Goal: Obtain resource: Obtain resource

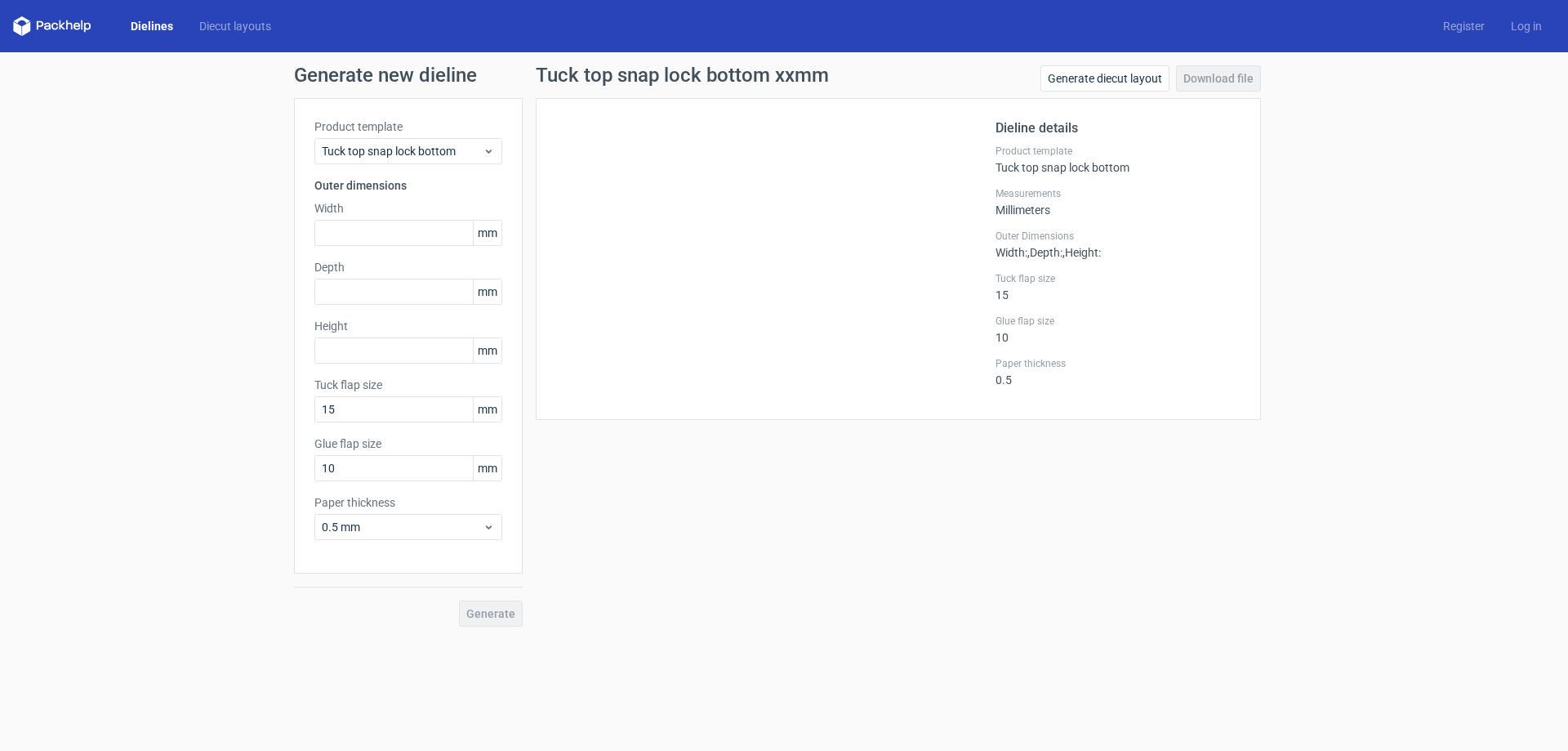
click at [145, 25] on link "Dielines" at bounding box center [152, 26] width 69 height 16
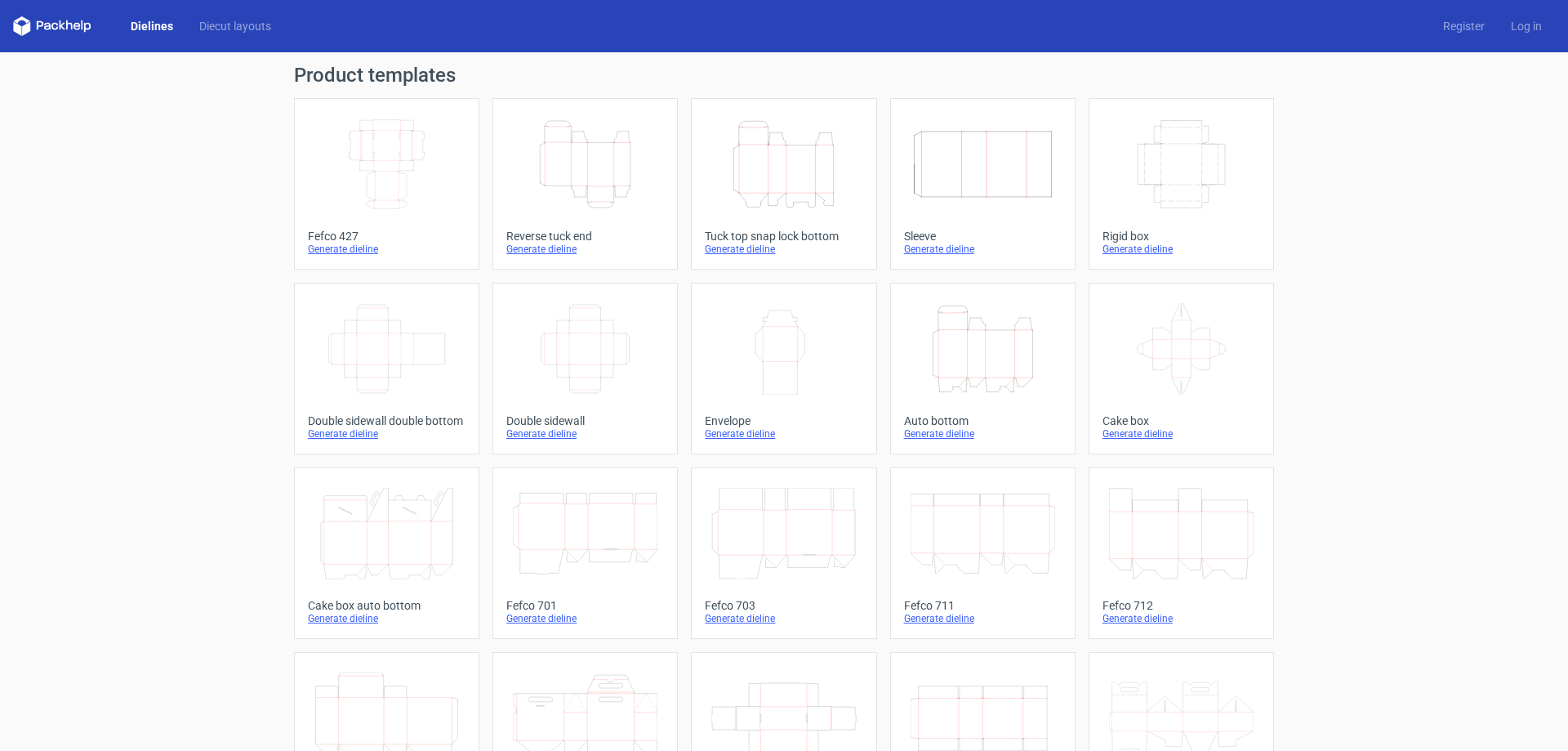
click at [546, 244] on div "Generate dieline" at bounding box center [585, 249] width 157 height 13
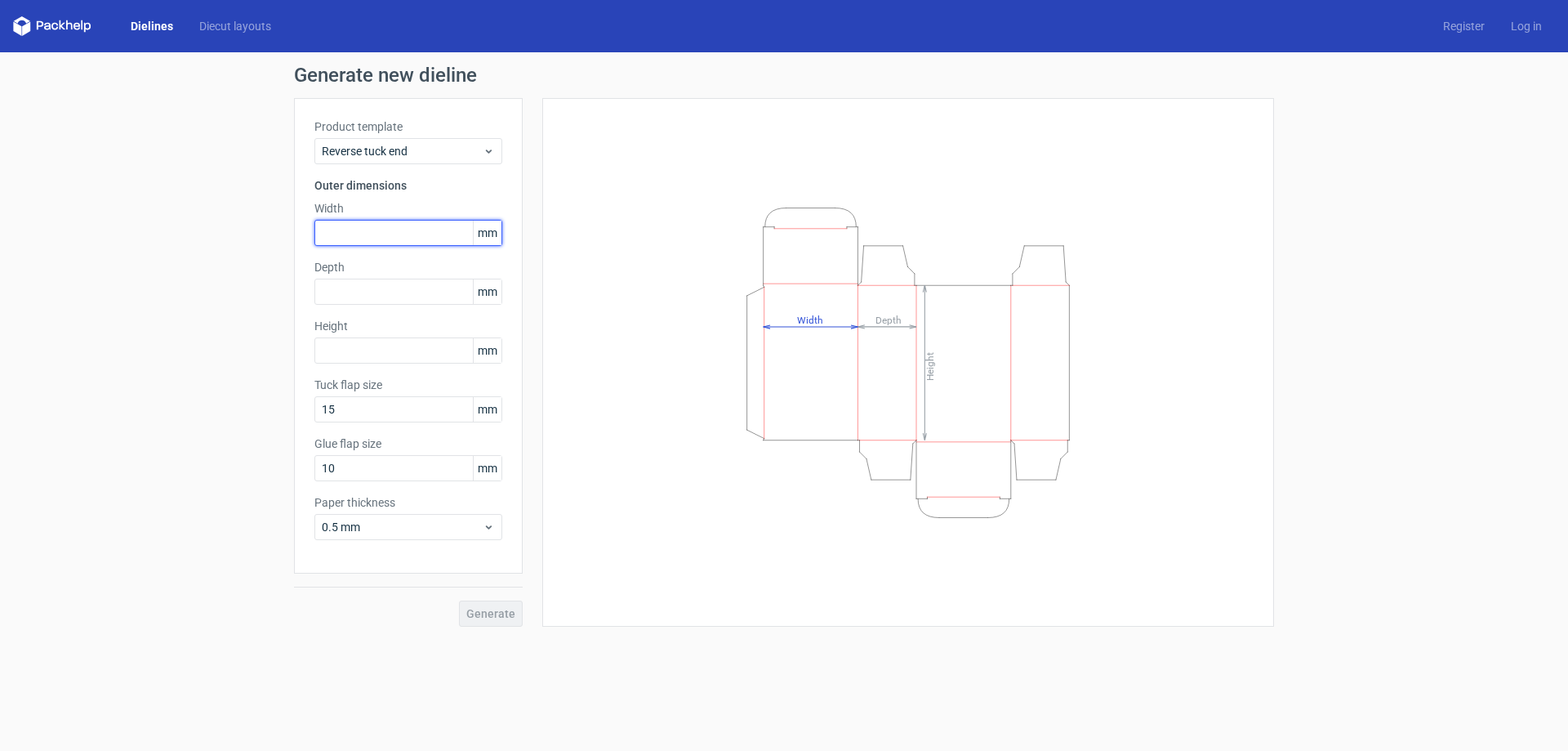
click at [455, 227] on input "text" at bounding box center [408, 232] width 188 height 26
type input "105"
drag, startPoint x: 360, startPoint y: 227, endPoint x: 185, endPoint y: 228, distance: 175.0
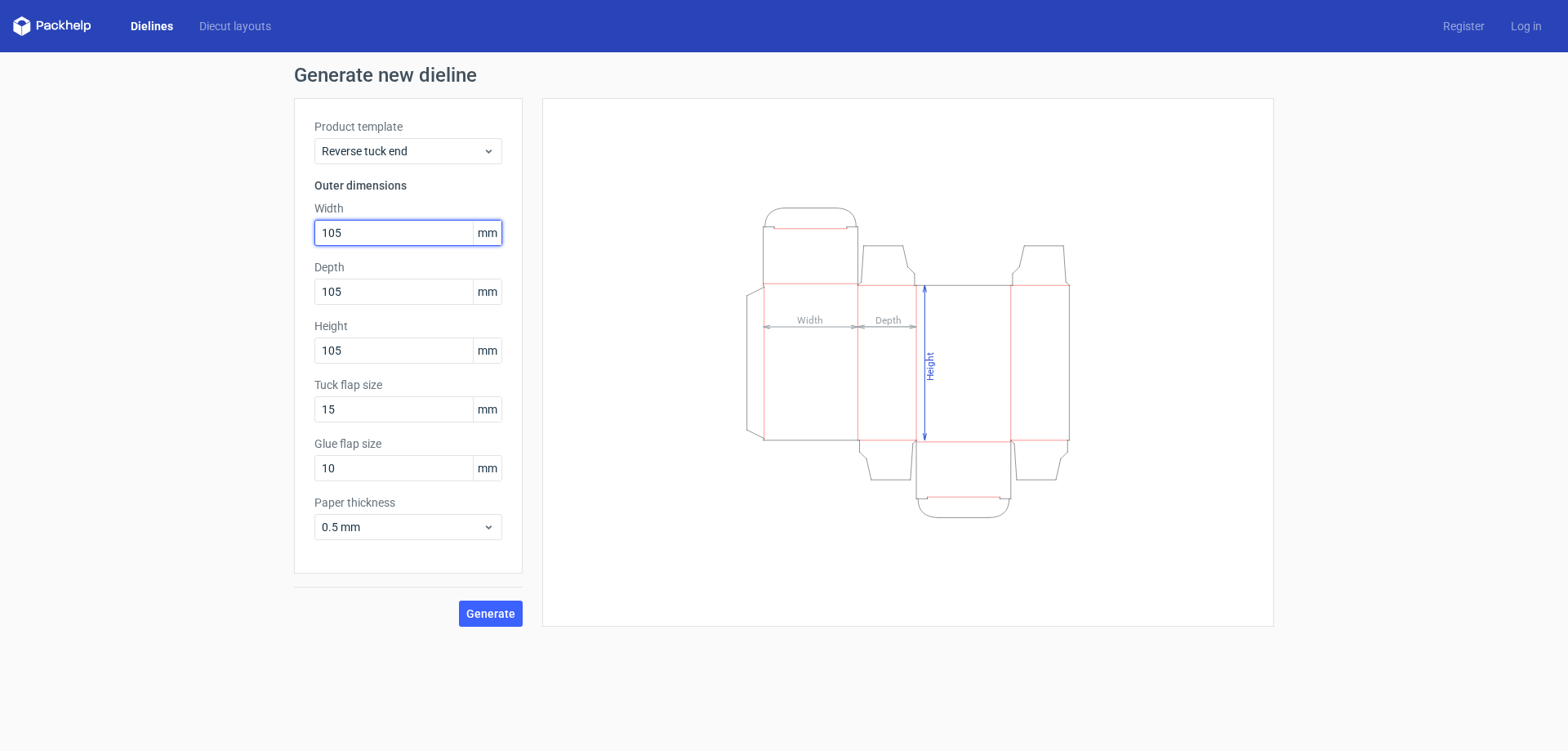
click at [187, 228] on div "Generate new dieline Product template Reverse tuck end Outer dimensions Width 1…" at bounding box center [784, 346] width 1568 height 587
type input "38"
click at [363, 286] on input "105" at bounding box center [408, 291] width 188 height 26
drag, startPoint x: 363, startPoint y: 286, endPoint x: 239, endPoint y: 267, distance: 125.4
click at [247, 268] on div "Generate new dieline Product template Reverse tuck end Outer dimensions Width 3…" at bounding box center [784, 346] width 1568 height 587
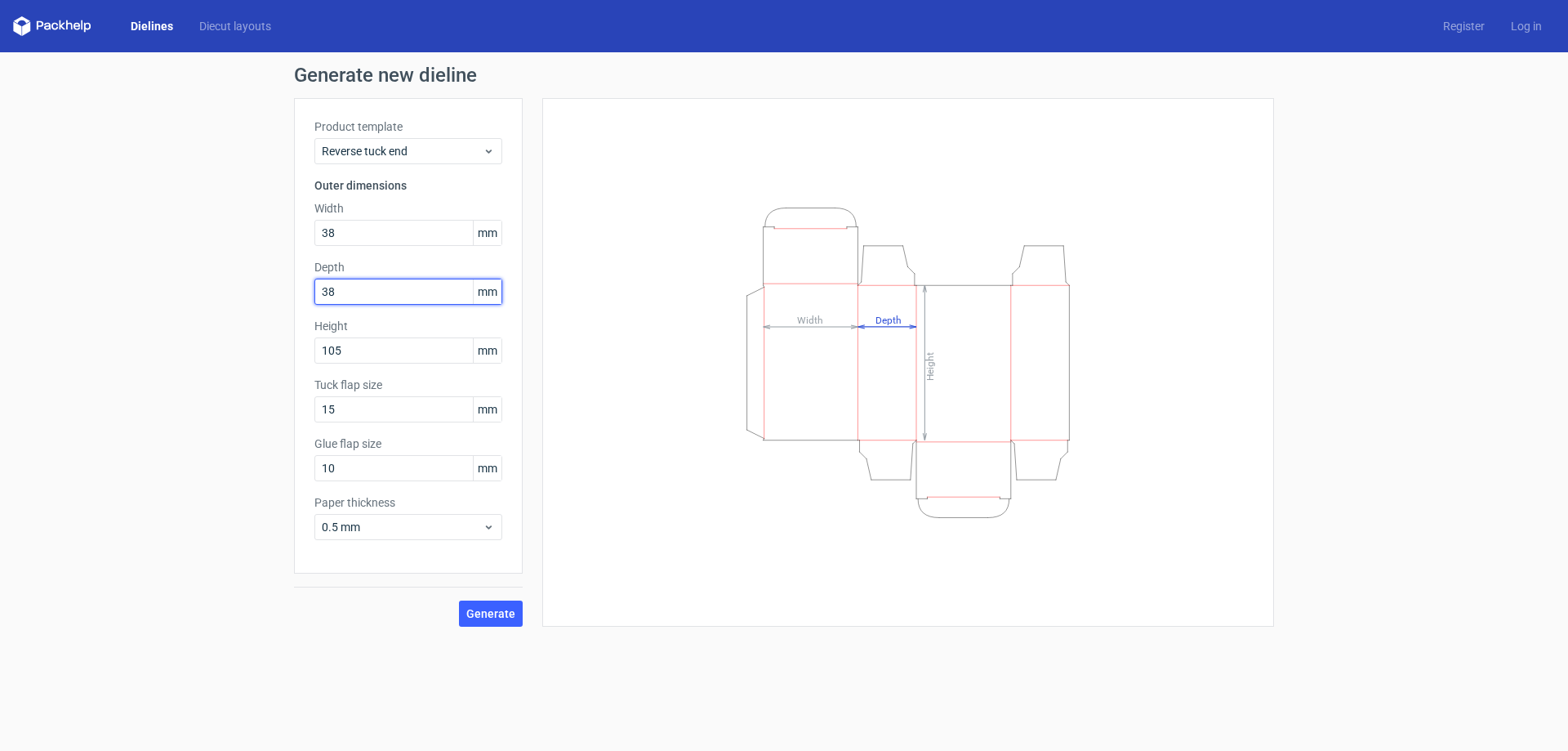
type input "38"
click at [573, 493] on div "Height Depth Width" at bounding box center [908, 362] width 691 height 488
click at [502, 613] on span "Generate" at bounding box center [491, 613] width 49 height 12
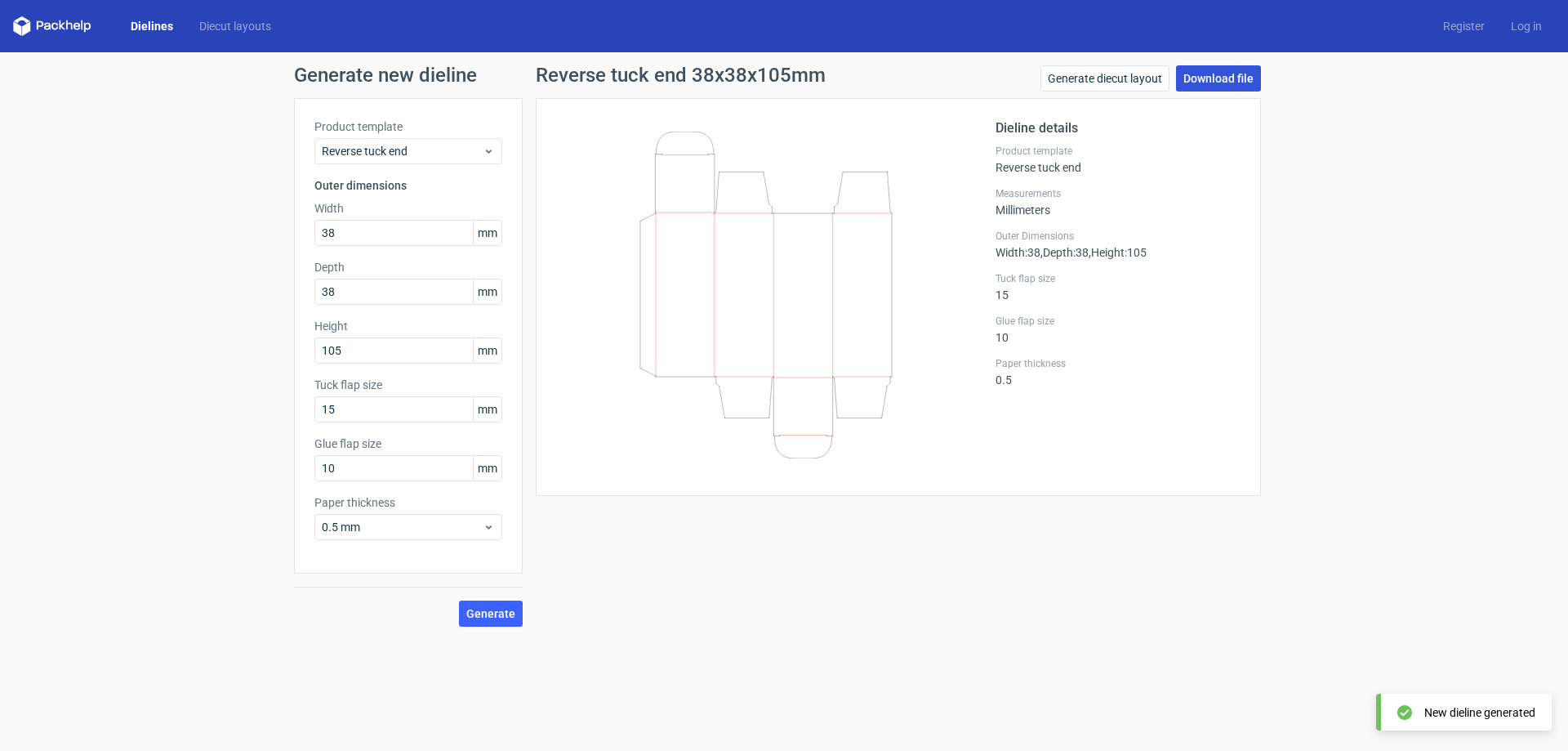
click at [1216, 84] on link "Download file" at bounding box center [1218, 78] width 85 height 26
click at [61, 20] on icon at bounding box center [52, 26] width 79 height 20
click at [61, 29] on icon at bounding box center [52, 26] width 79 height 20
click at [65, 23] on icon at bounding box center [52, 26] width 79 height 20
click at [23, 30] on polygon at bounding box center [25, 27] width 8 height 14
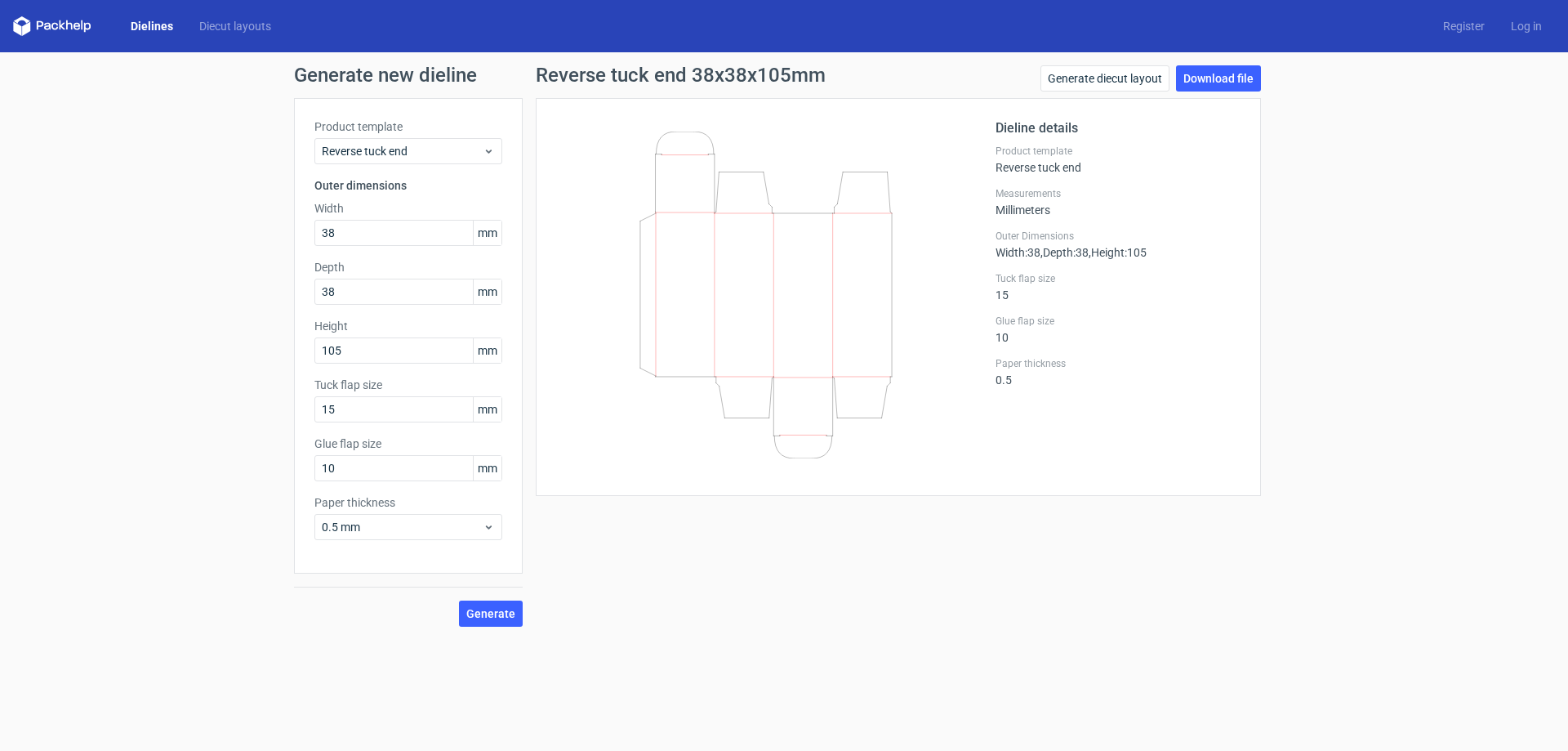
click at [149, 27] on link "Dielines" at bounding box center [152, 26] width 69 height 16
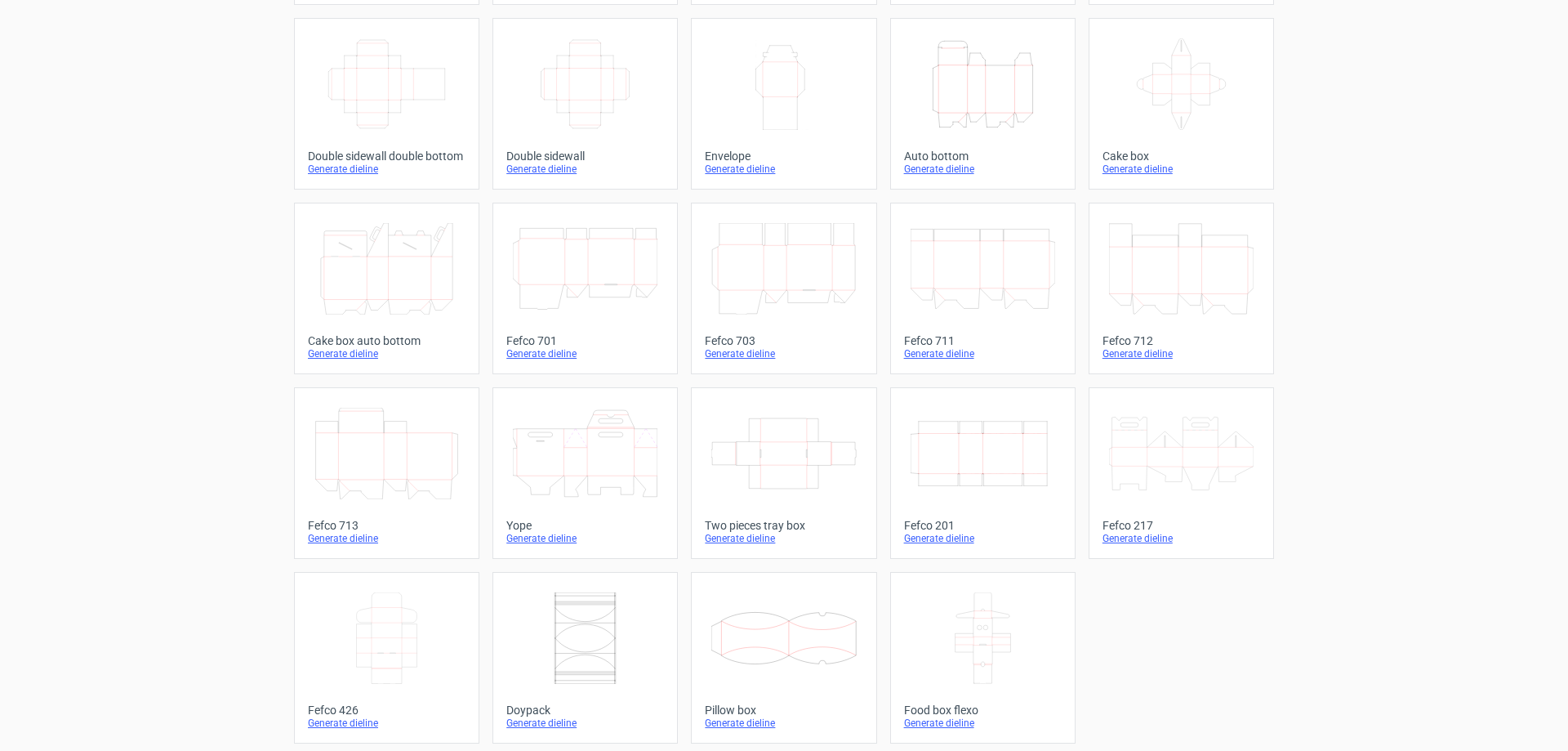
scroll to position [270, 0]
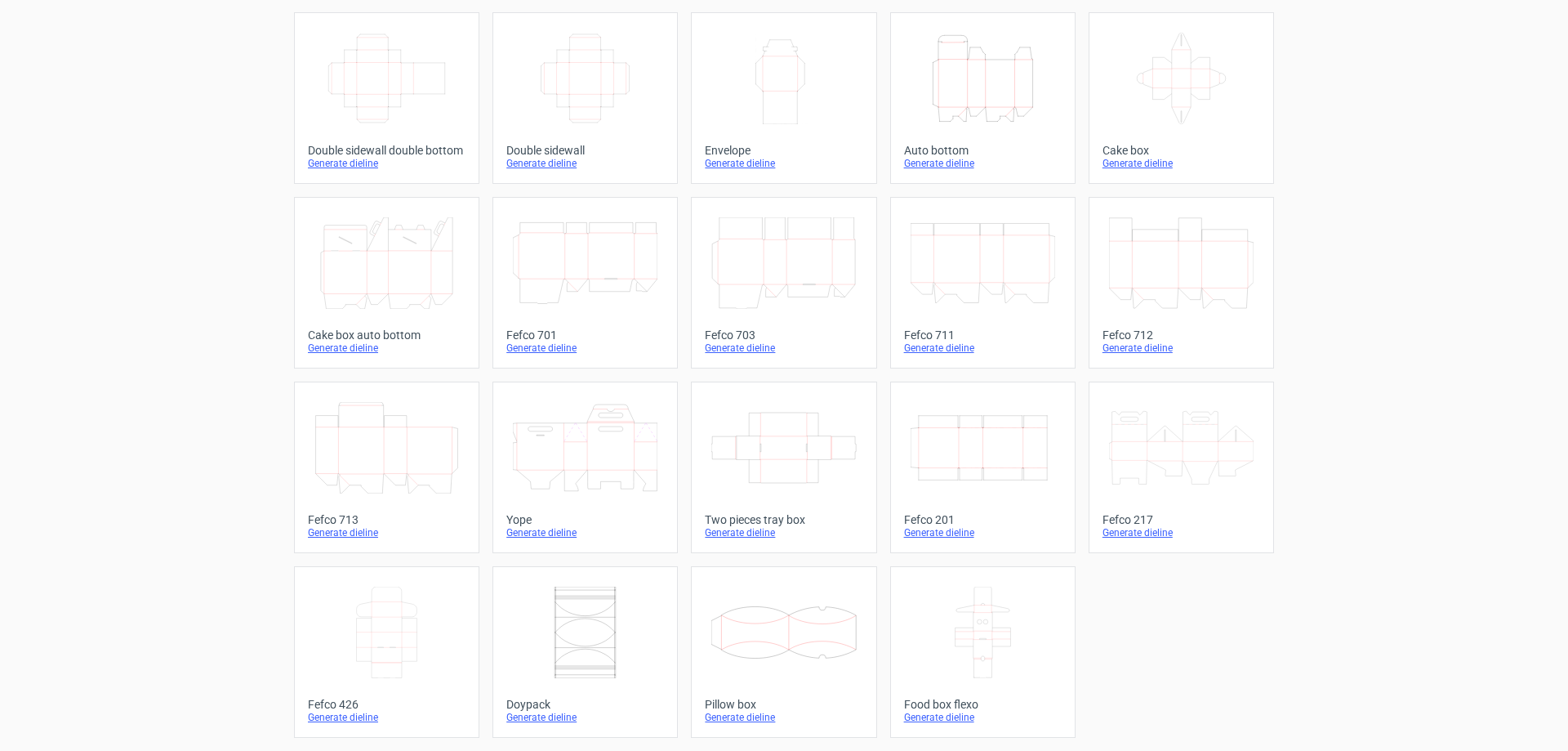
click at [1135, 165] on div "Generate dieline" at bounding box center [1181, 164] width 157 height 13
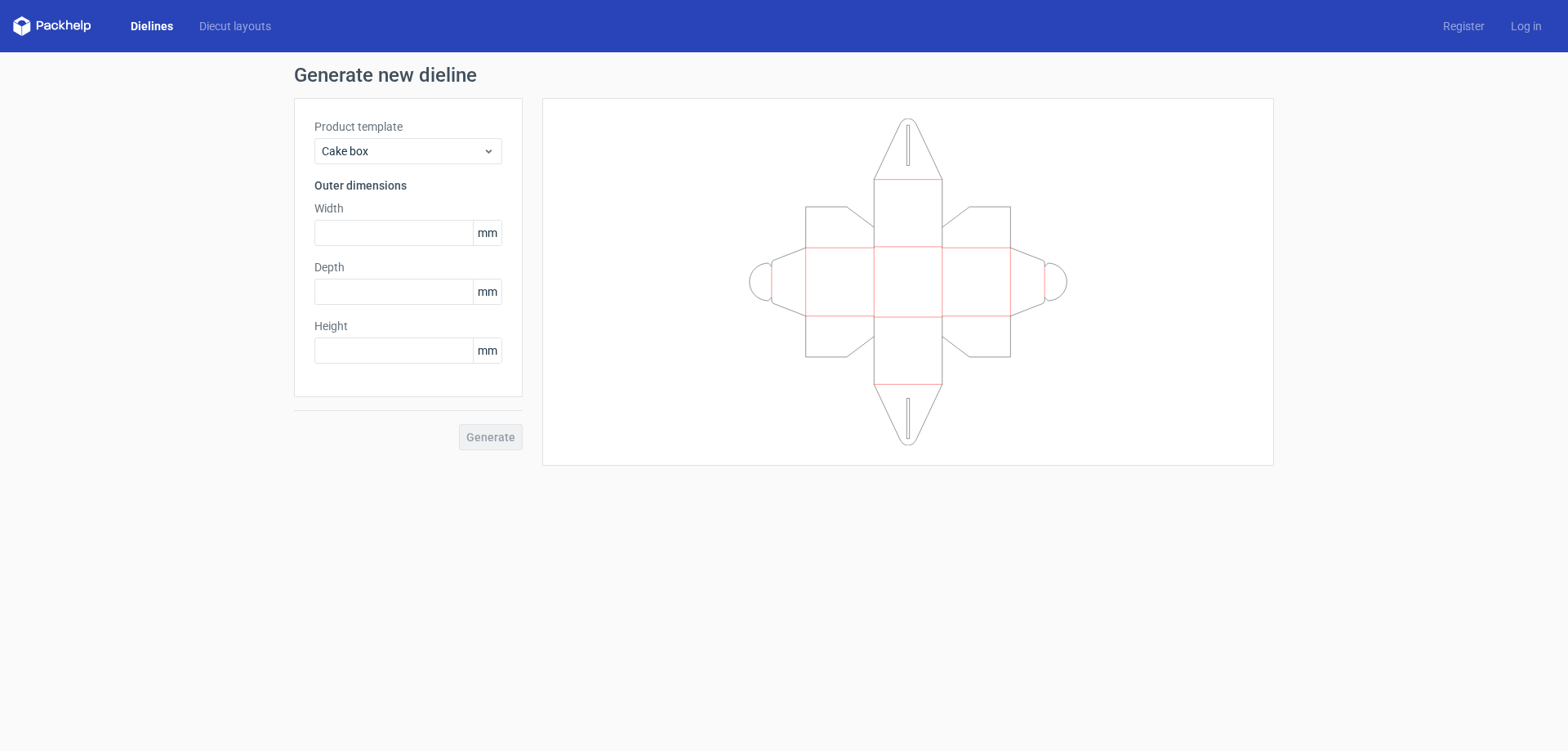
click at [164, 23] on link "Dielines" at bounding box center [152, 26] width 69 height 16
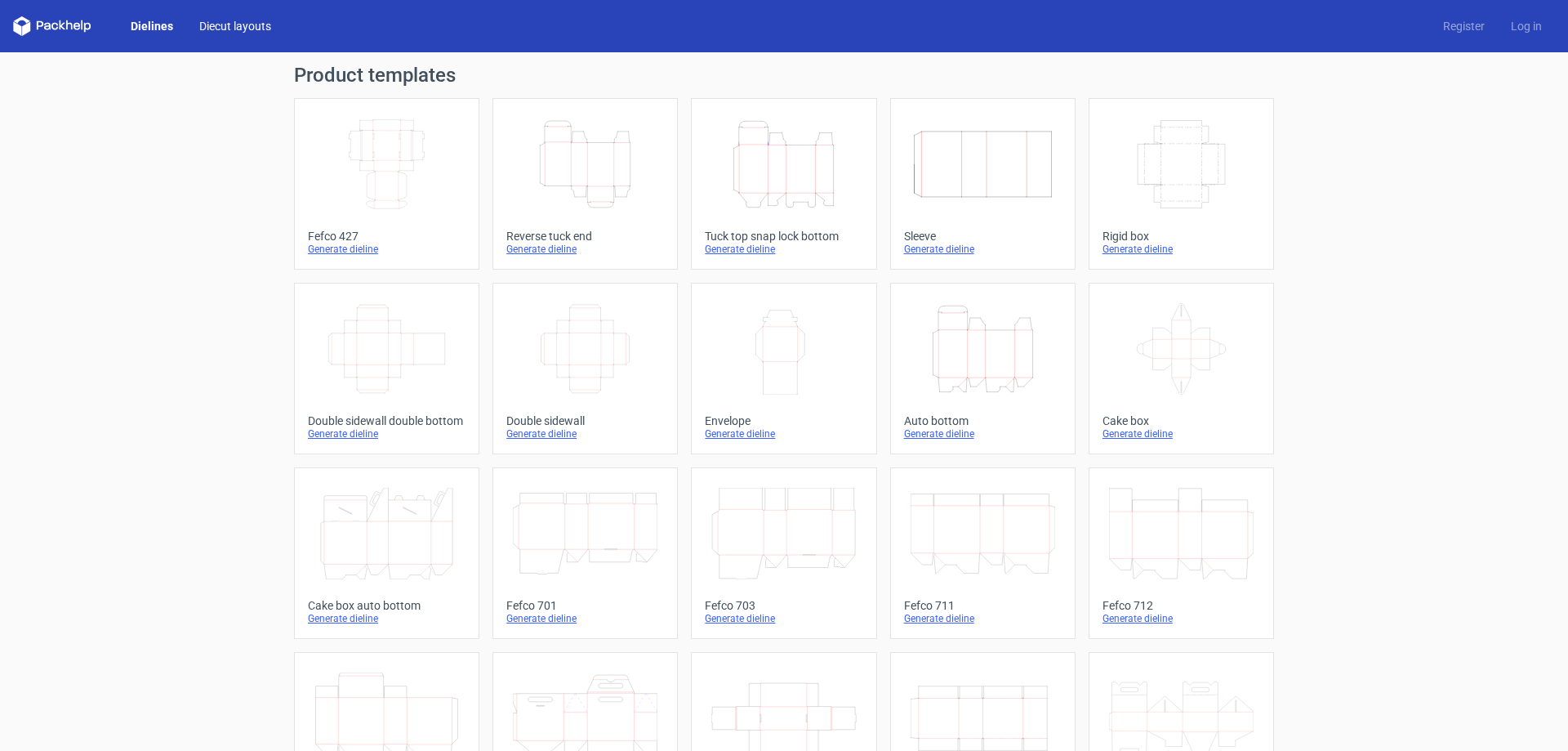
click at [233, 28] on link "Diecut layouts" at bounding box center [235, 26] width 98 height 16
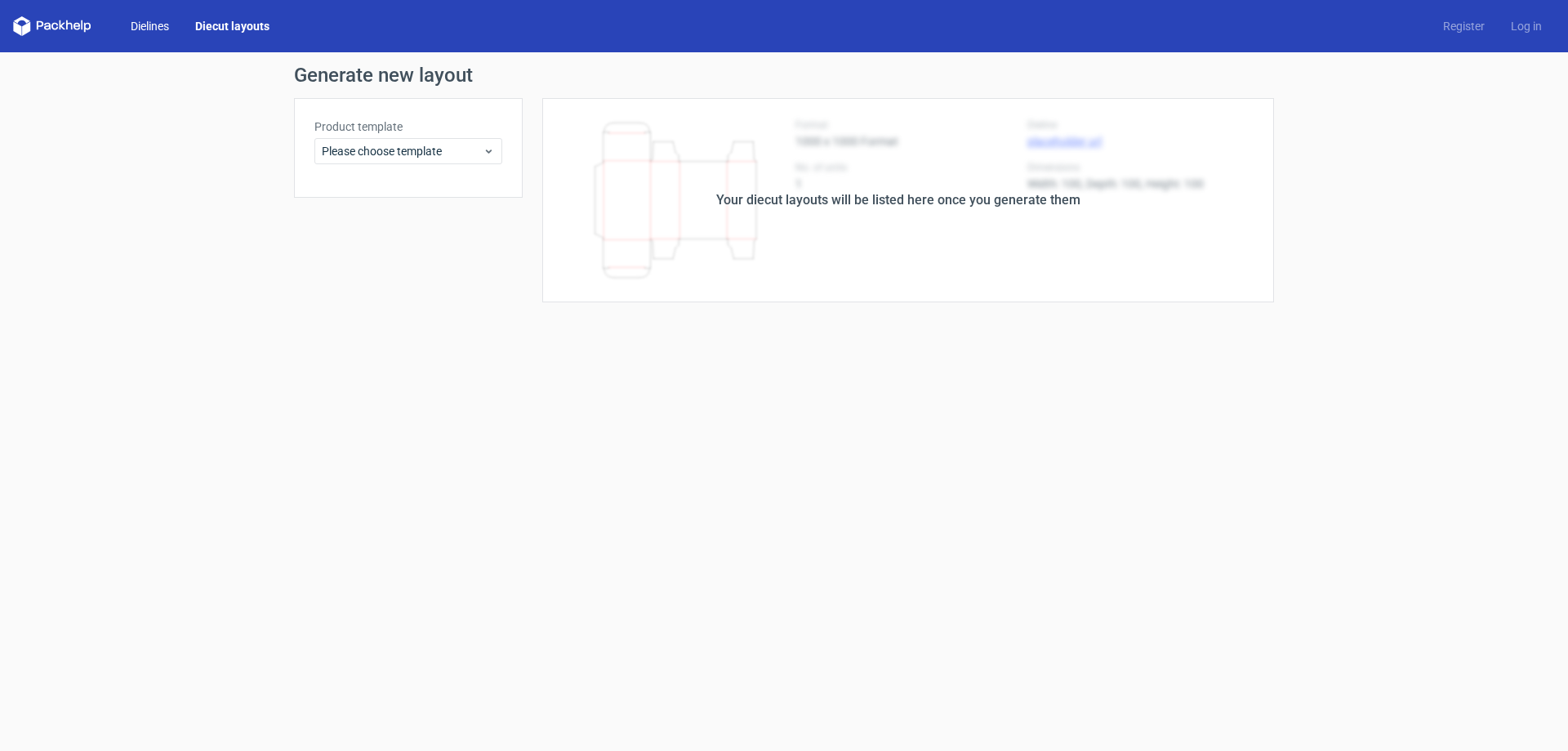
click at [146, 27] on link "Dielines" at bounding box center [149, 26] width 64 height 16
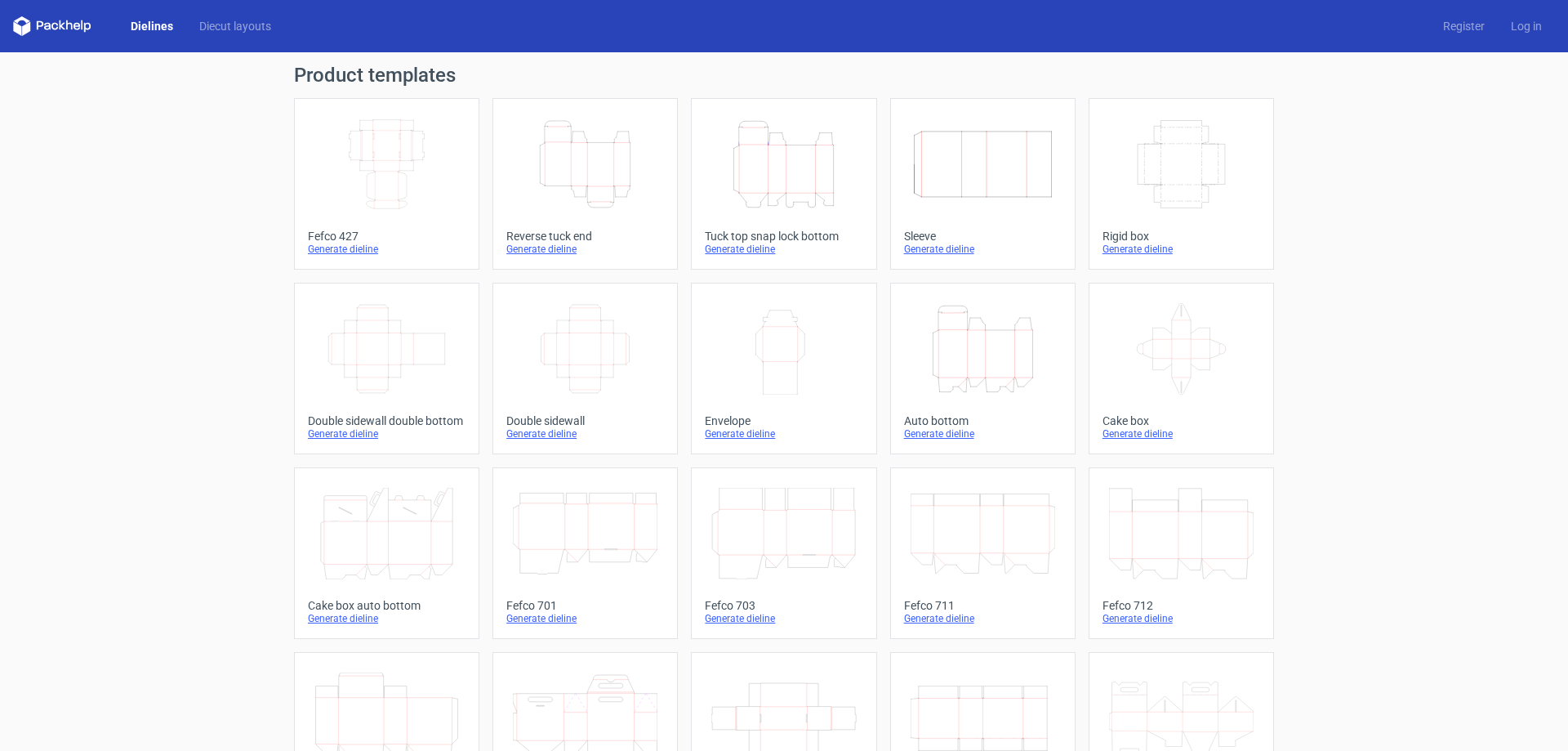
click at [533, 264] on link "Height Depth Width Reverse tuck end Generate dieline" at bounding box center [585, 183] width 185 height 172
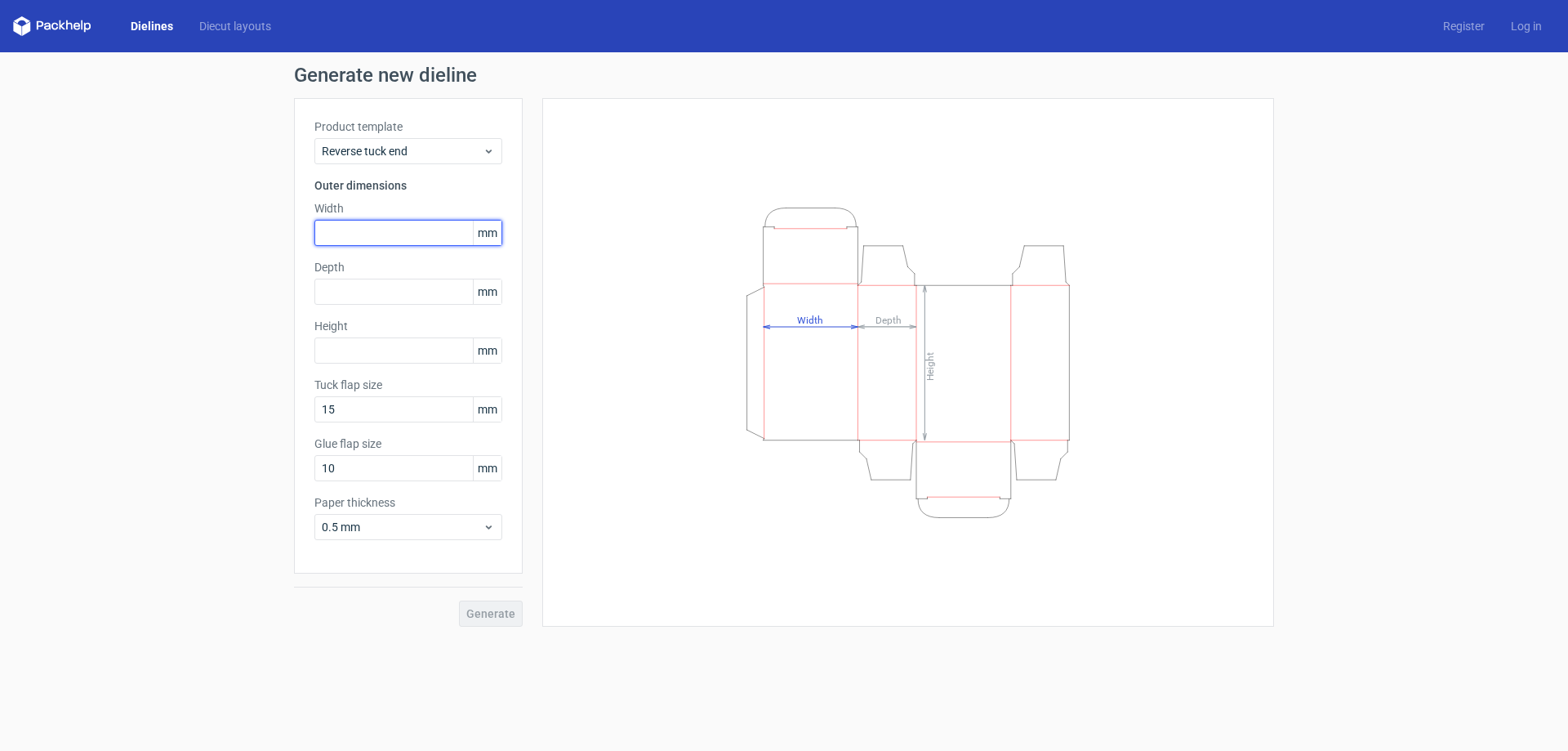
click at [418, 240] on input "text" at bounding box center [408, 232] width 188 height 26
click at [399, 234] on input "text" at bounding box center [408, 232] width 188 height 26
type input "105"
click at [407, 295] on input "text" at bounding box center [408, 291] width 188 height 26
type input "38"
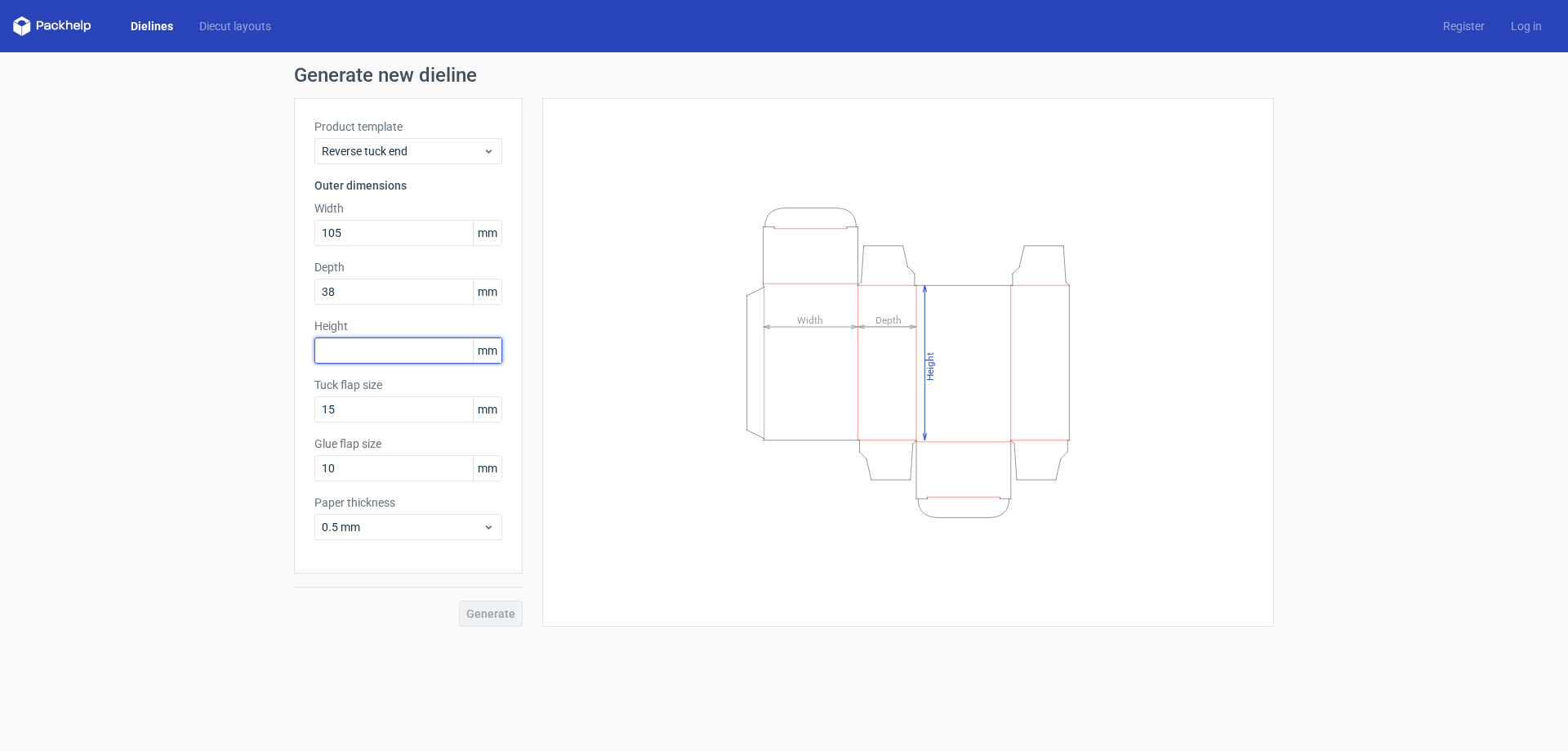
click at [424, 356] on input "text" at bounding box center [408, 350] width 188 height 26
type input "35"
click at [495, 621] on button "Generate" at bounding box center [491, 613] width 63 height 26
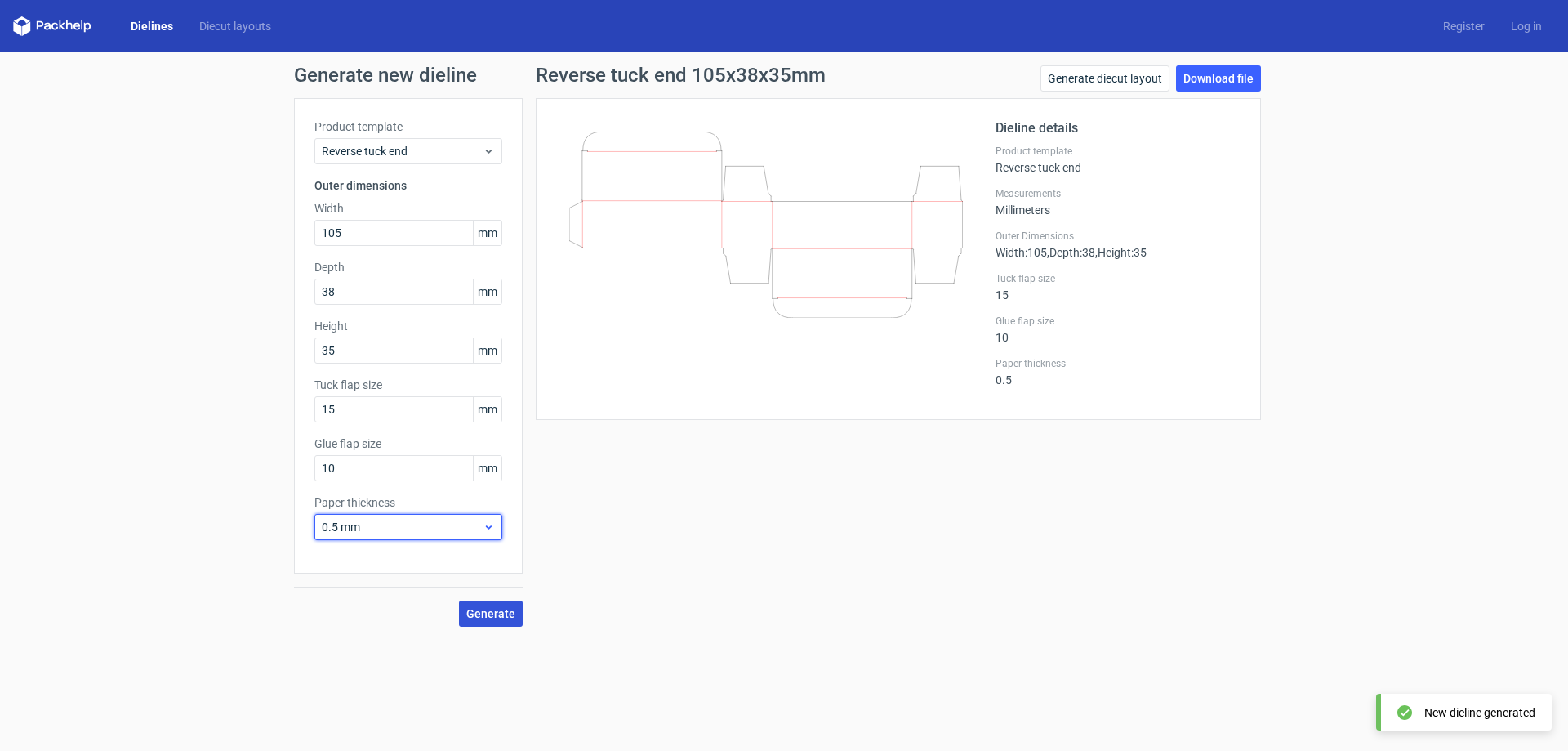
click at [461, 529] on span "0.5 mm" at bounding box center [402, 527] width 161 height 16
click at [405, 560] on div "0.4 mm" at bounding box center [408, 562] width 174 height 26
click at [509, 615] on span "Generate" at bounding box center [491, 613] width 49 height 12
click at [732, 608] on div "Reverse tuck end 105x38x35mm Generate diecut layout Download file Dieline detai…" at bounding box center [897, 345] width 751 height 561
click at [1230, 81] on link "Download file" at bounding box center [1218, 78] width 85 height 26
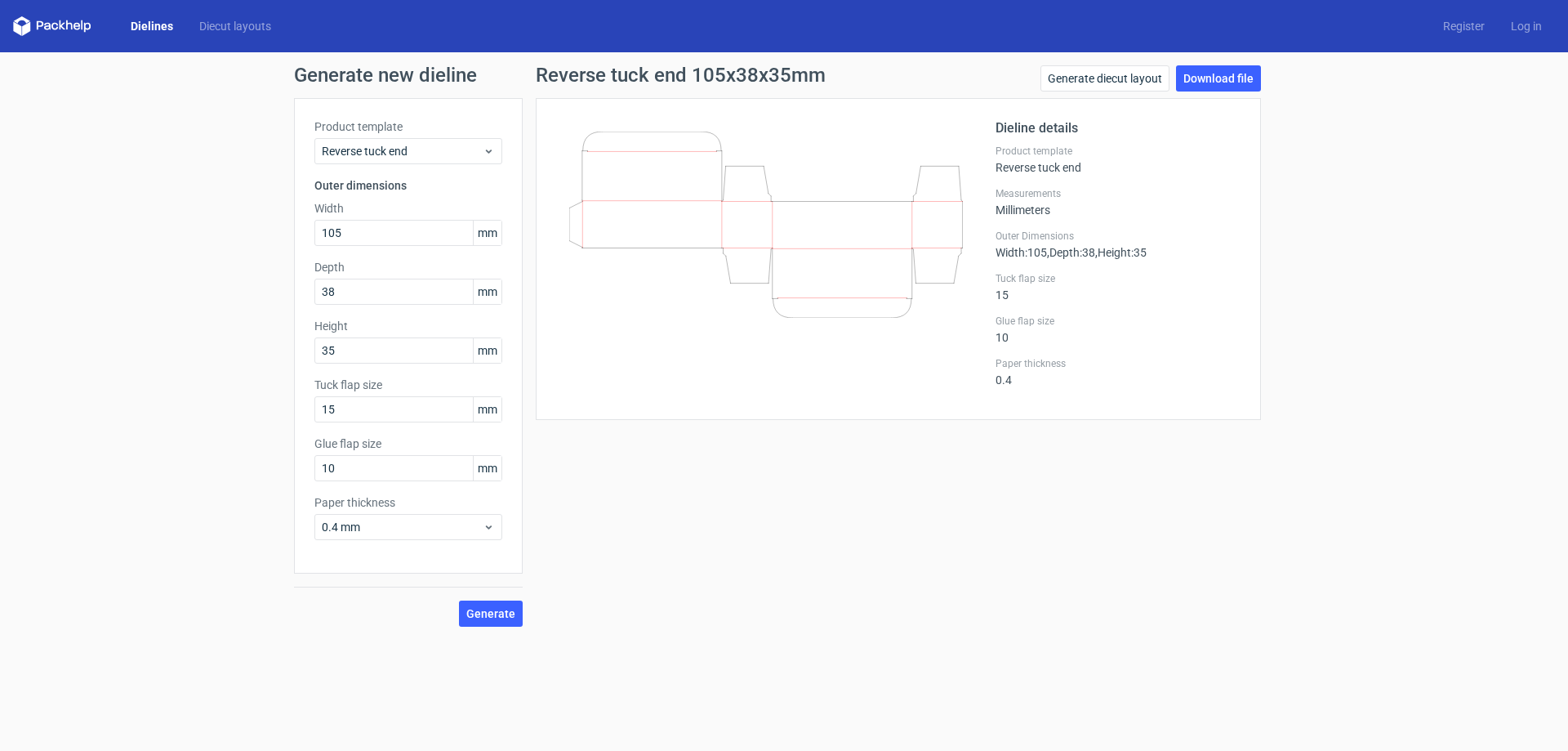
click at [158, 25] on link "Dielines" at bounding box center [152, 26] width 69 height 16
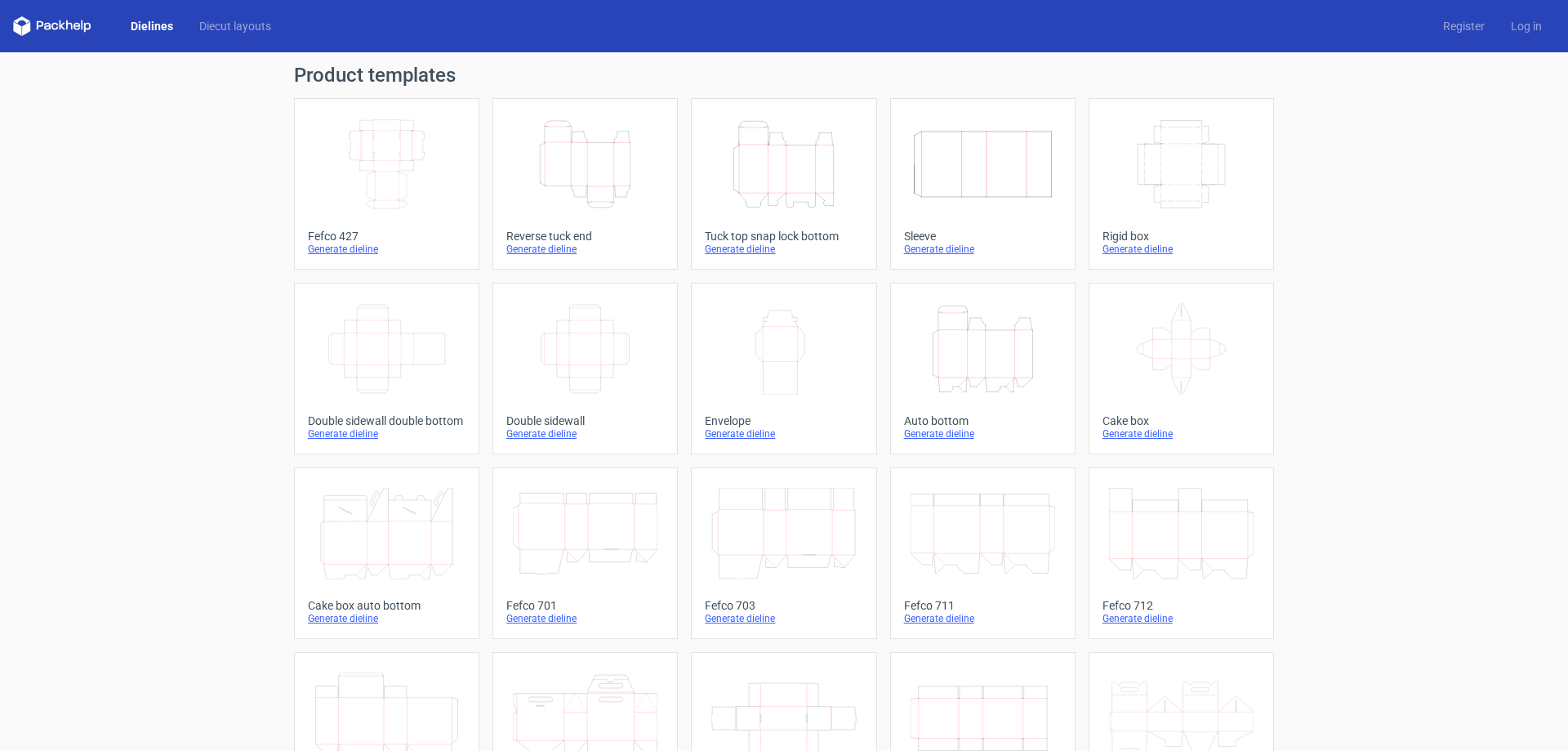
click at [940, 252] on div "Generate dieline" at bounding box center [982, 249] width 157 height 13
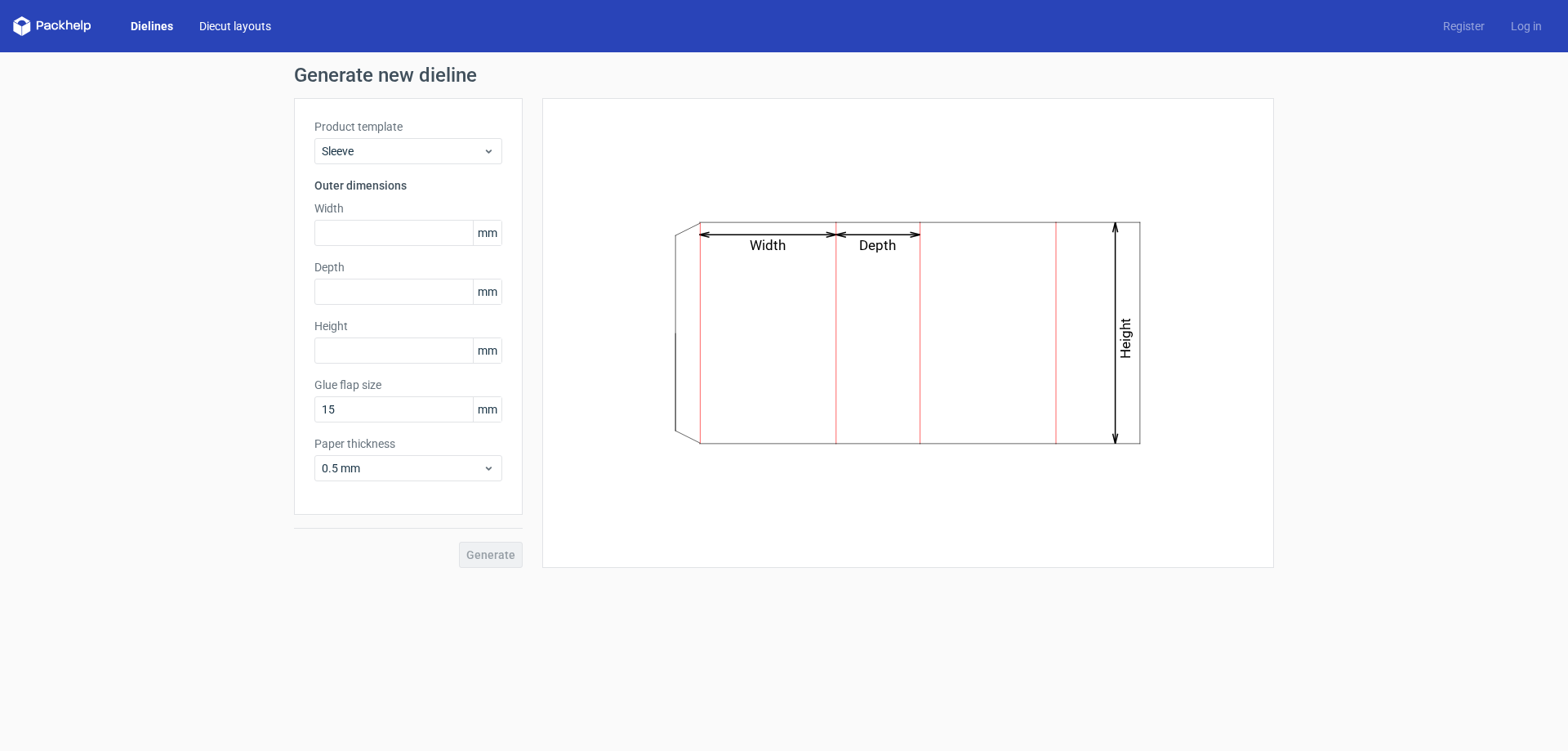
click at [225, 30] on link "Diecut layouts" at bounding box center [235, 26] width 98 height 16
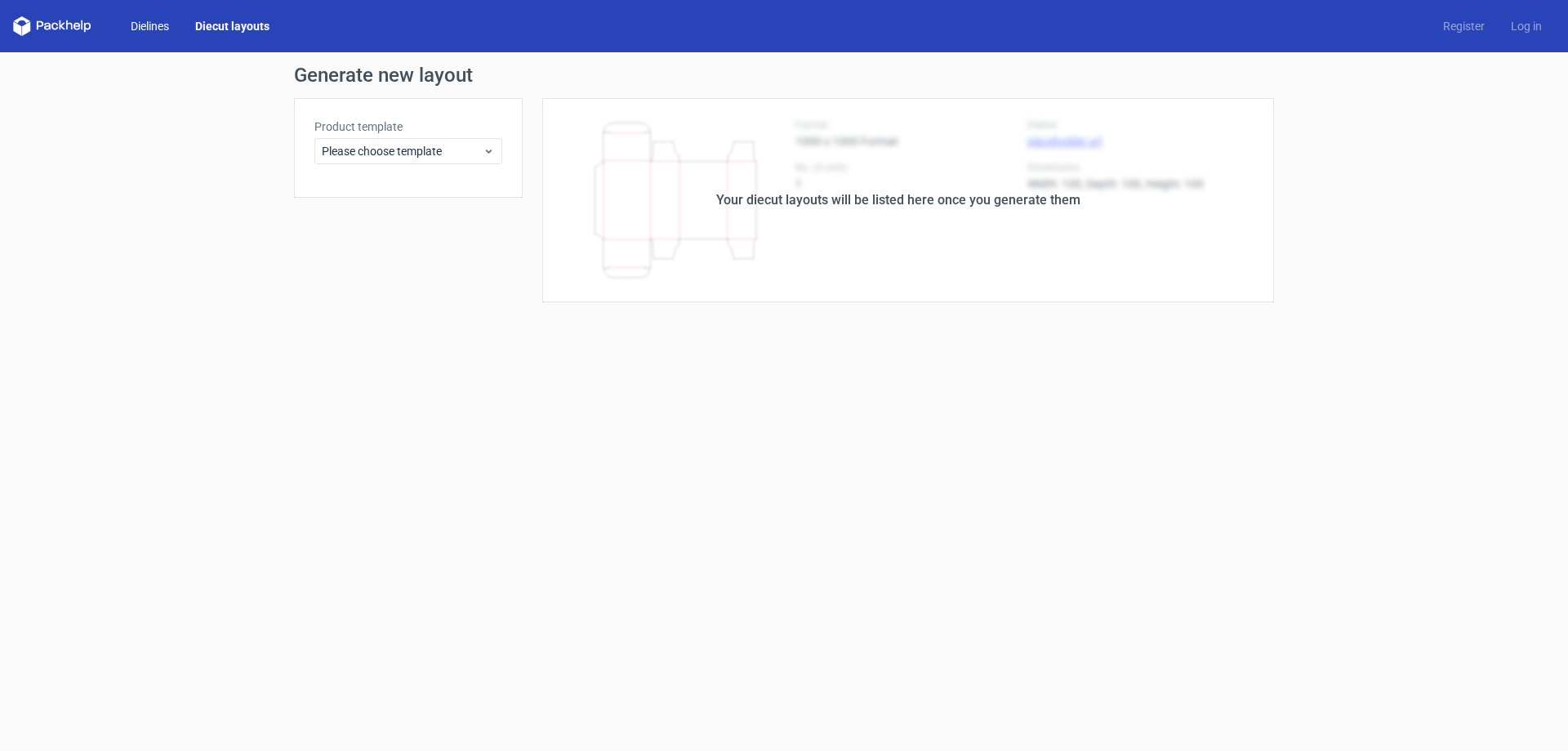
click at [154, 23] on link "Dielines" at bounding box center [149, 26] width 64 height 16
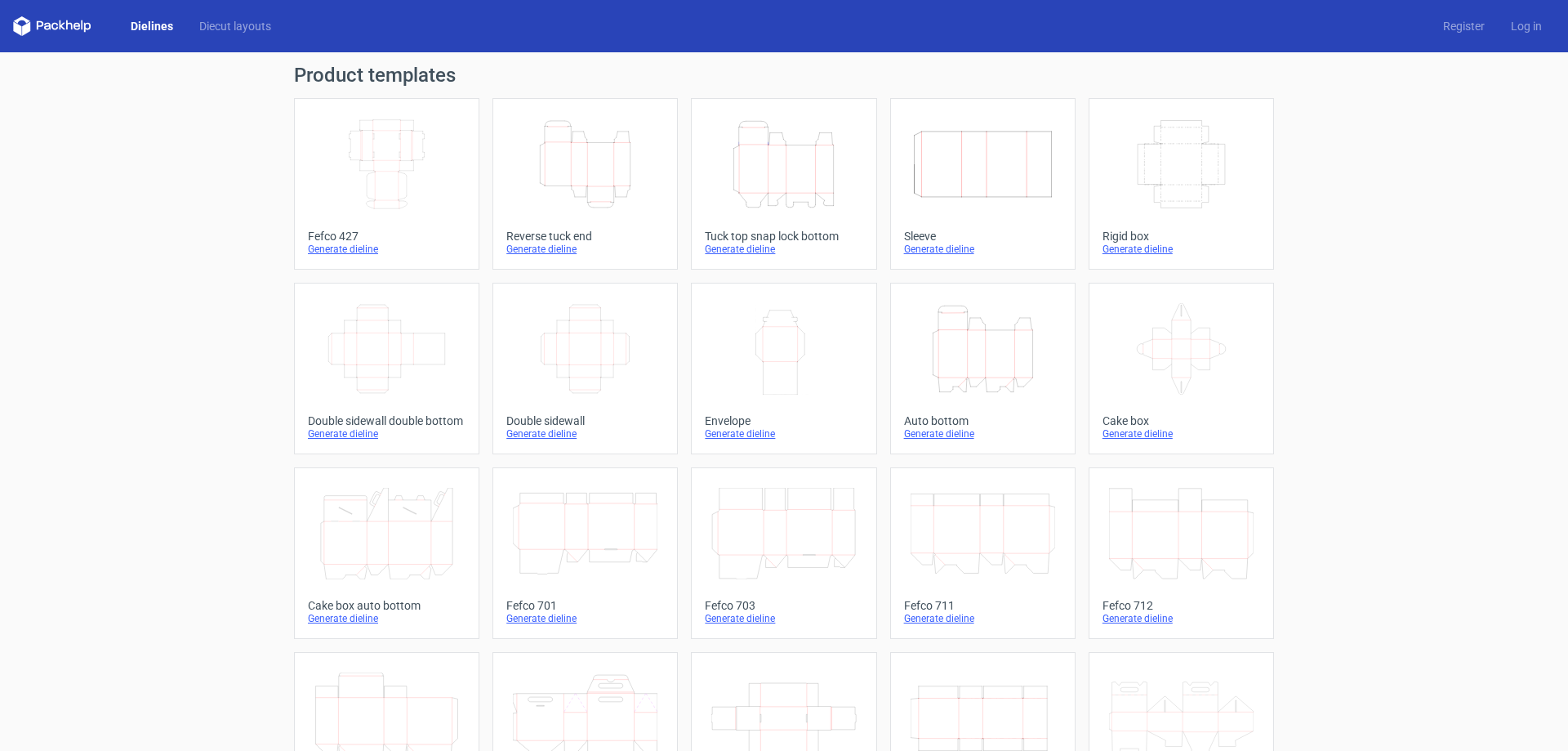
click at [564, 437] on div "Generate dieline" at bounding box center [585, 434] width 157 height 13
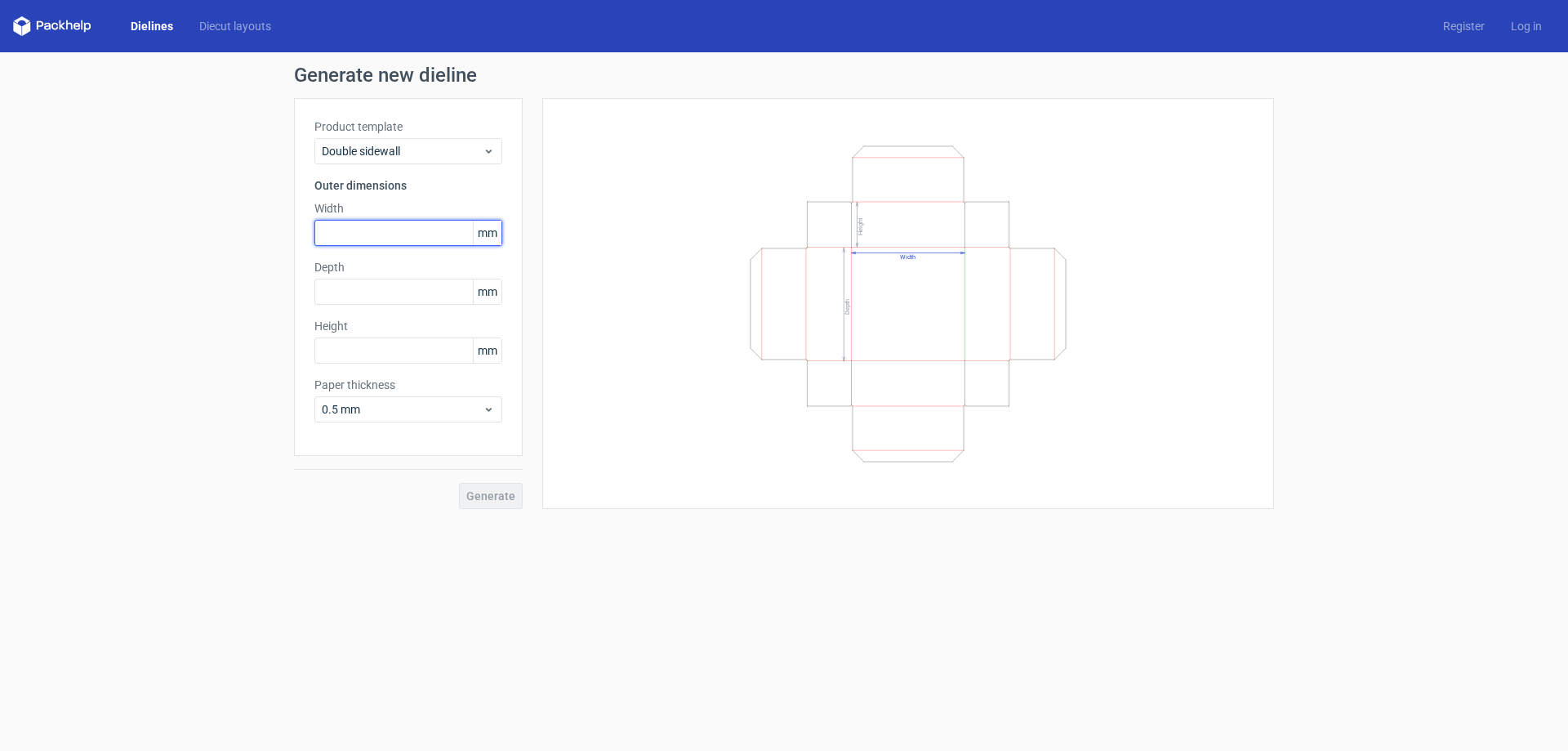
click at [402, 233] on input "text" at bounding box center [408, 232] width 188 height 26
type input "105"
click at [393, 294] on input "text" at bounding box center [408, 291] width 188 height 26
type input "38"
click at [428, 348] on input "text" at bounding box center [408, 350] width 188 height 26
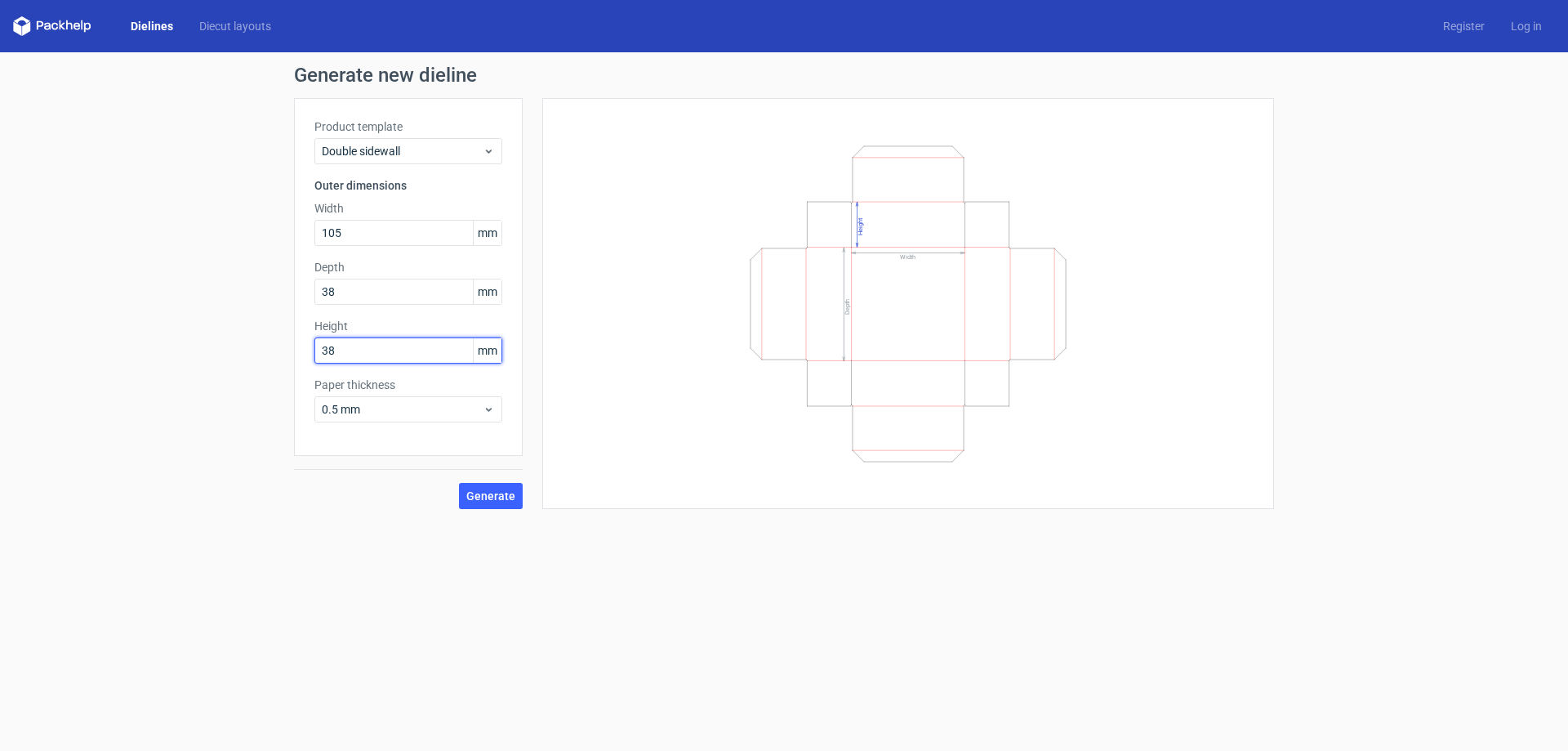
type input "38"
click at [459, 483] on button "Generate" at bounding box center [491, 495] width 63 height 26
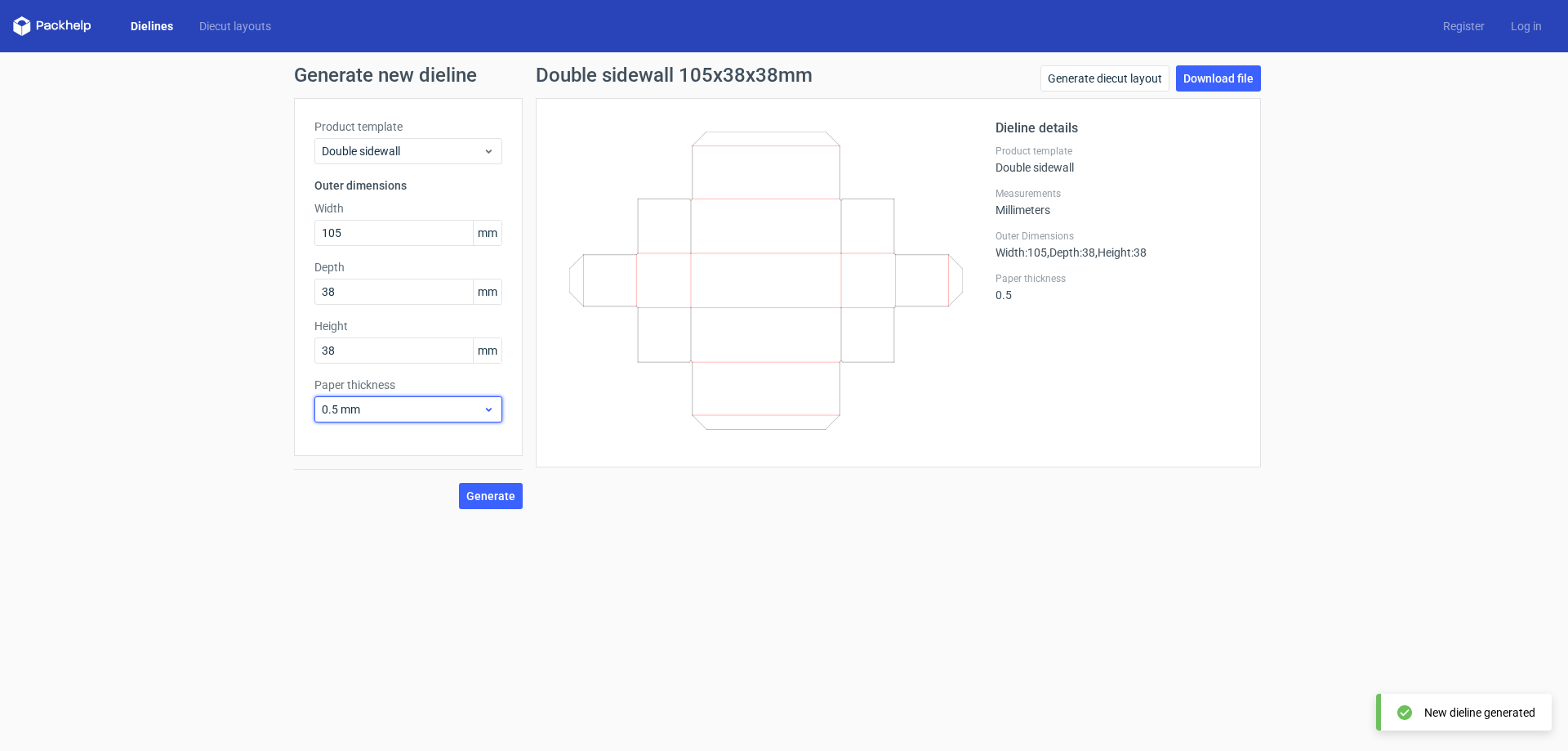
click at [421, 408] on span "0.5 mm" at bounding box center [402, 409] width 161 height 16
click at [395, 443] on div "0.4 mm" at bounding box center [408, 445] width 174 height 26
click at [502, 499] on span "Generate" at bounding box center [491, 495] width 49 height 12
click at [1218, 81] on link "Download file" at bounding box center [1218, 78] width 85 height 26
click at [146, 22] on link "Dielines" at bounding box center [152, 26] width 69 height 16
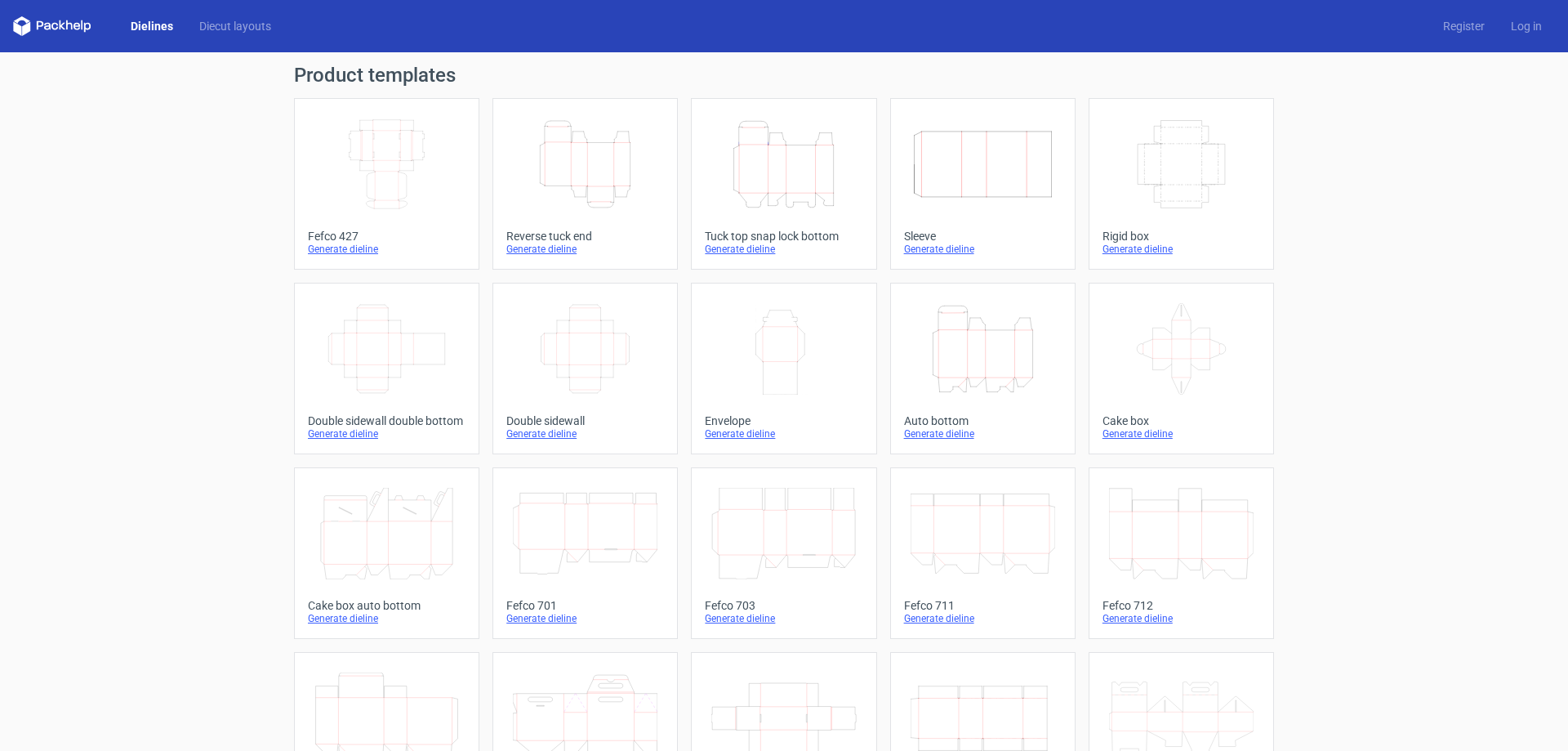
click at [1009, 193] on icon "Width Depth Height" at bounding box center [983, 164] width 145 height 91
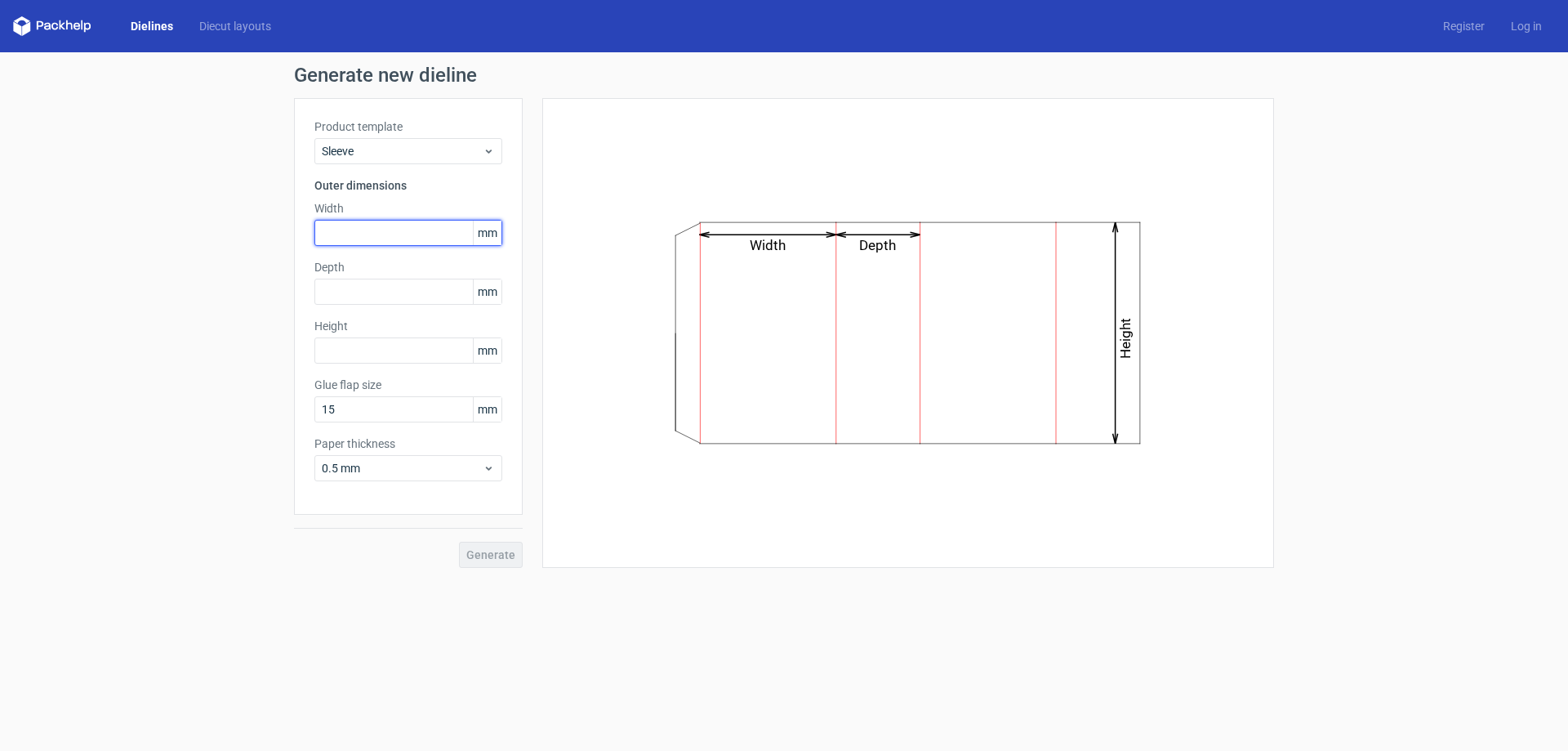
click at [402, 230] on input "text" at bounding box center [408, 232] width 188 height 26
type input "105"
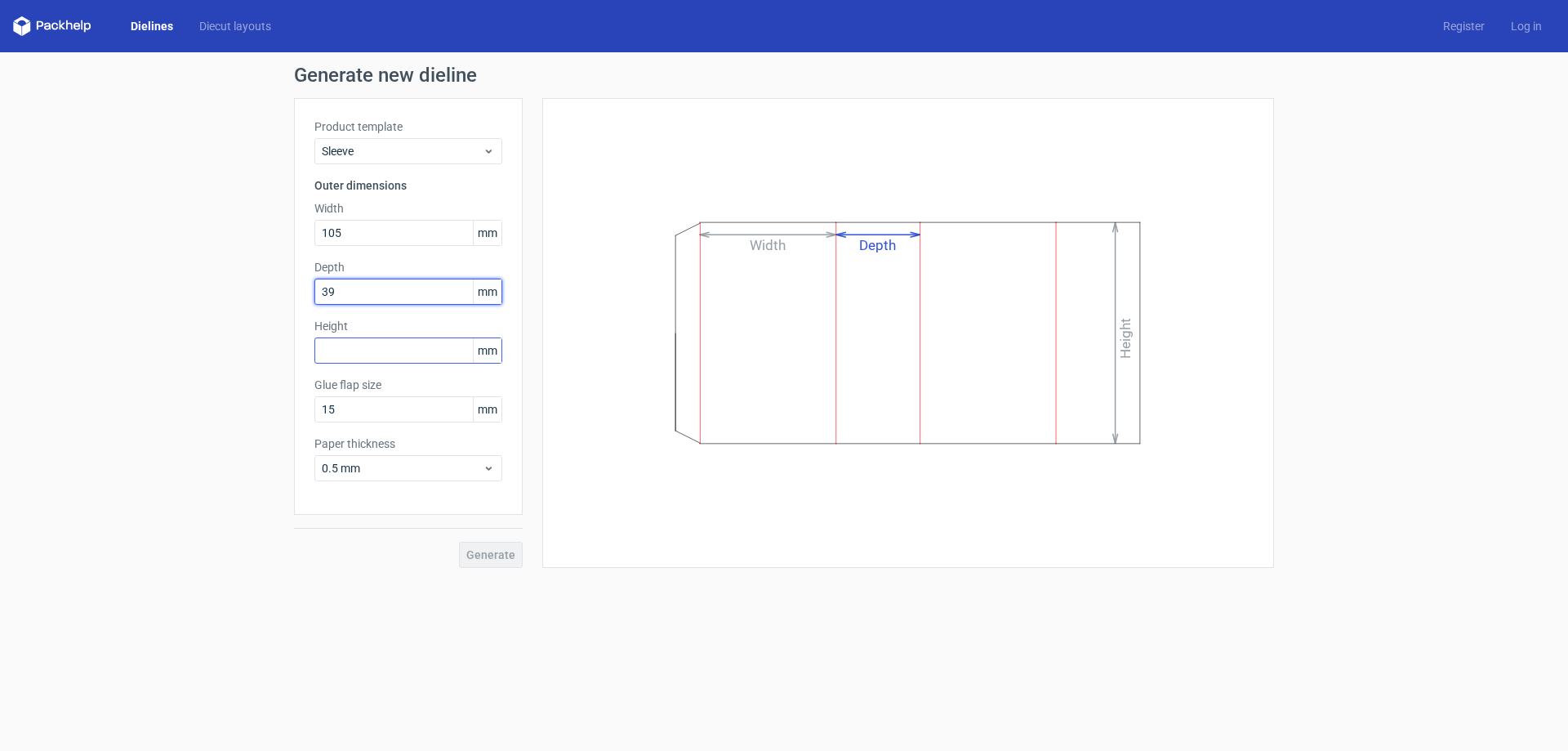
type input "39"
click at [421, 355] on input "text" at bounding box center [408, 350] width 188 height 26
type input "105"
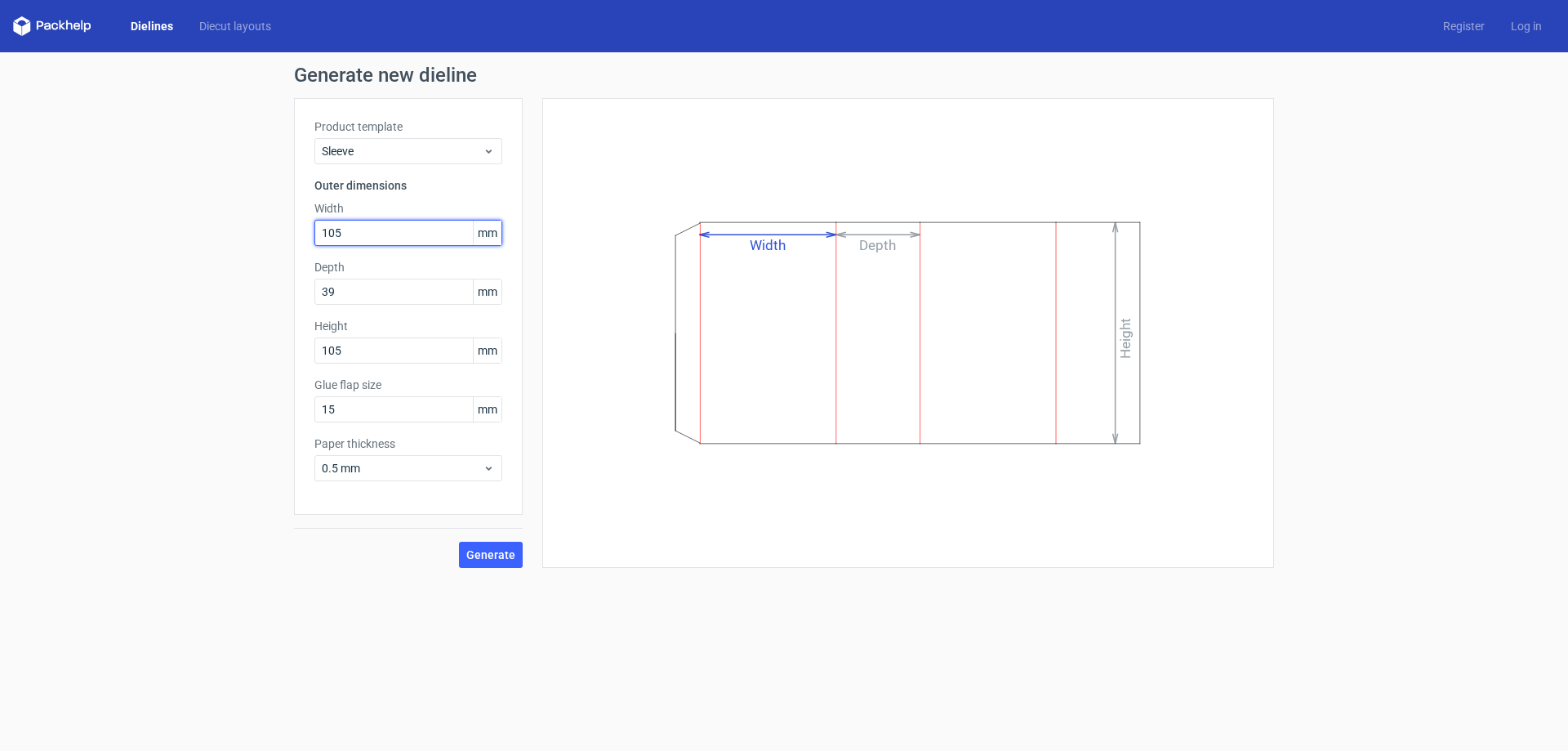
drag, startPoint x: 359, startPoint y: 233, endPoint x: 251, endPoint y: 215, distance: 109.5
click at [252, 215] on div "Generate new dieline Product template Sleeve Outer dimensions Width 105 mm Dept…" at bounding box center [784, 316] width 1568 height 529
type input "39"
click at [410, 465] on span "0.5 mm" at bounding box center [402, 468] width 161 height 16
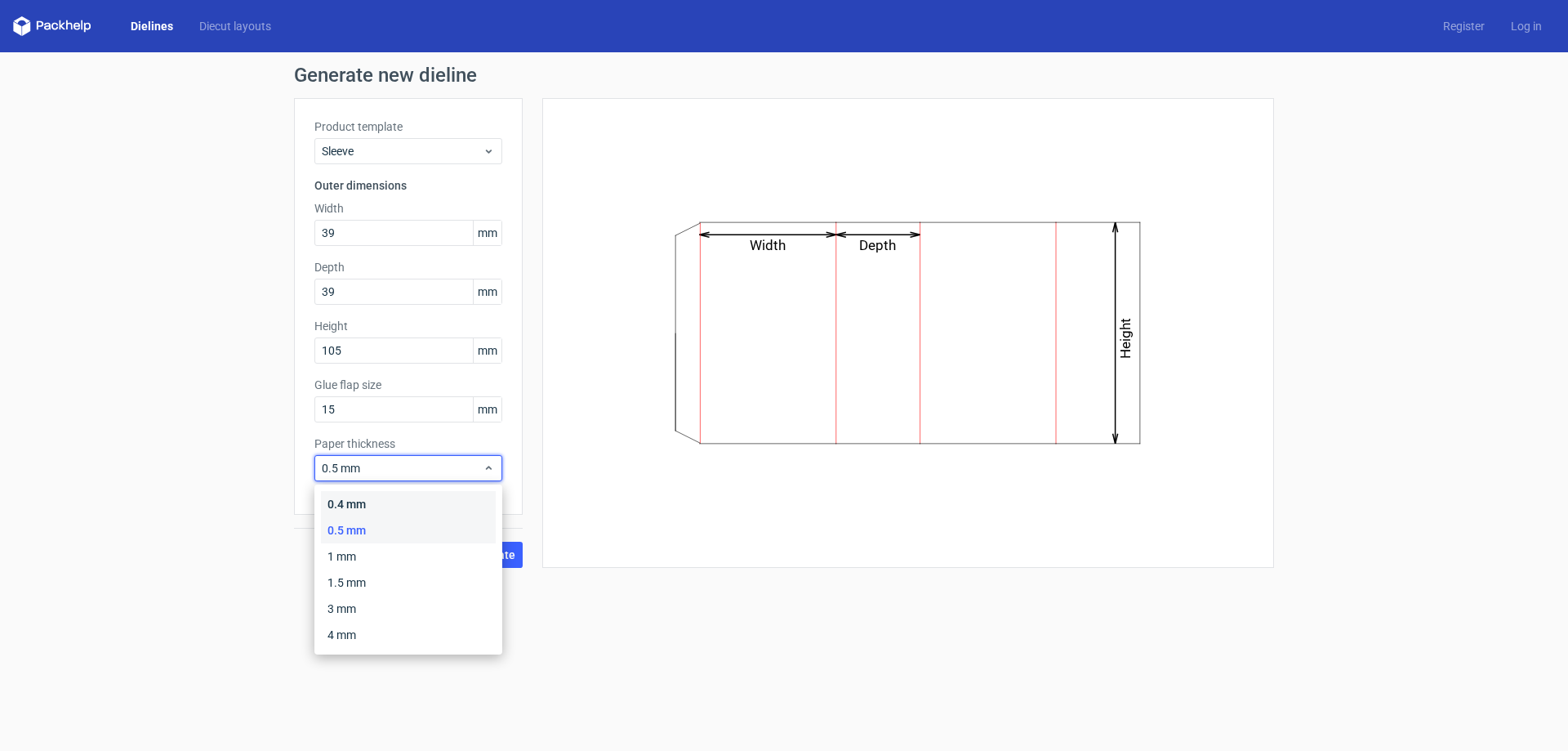
click at [371, 506] on div "0.4 mm" at bounding box center [408, 503] width 174 height 26
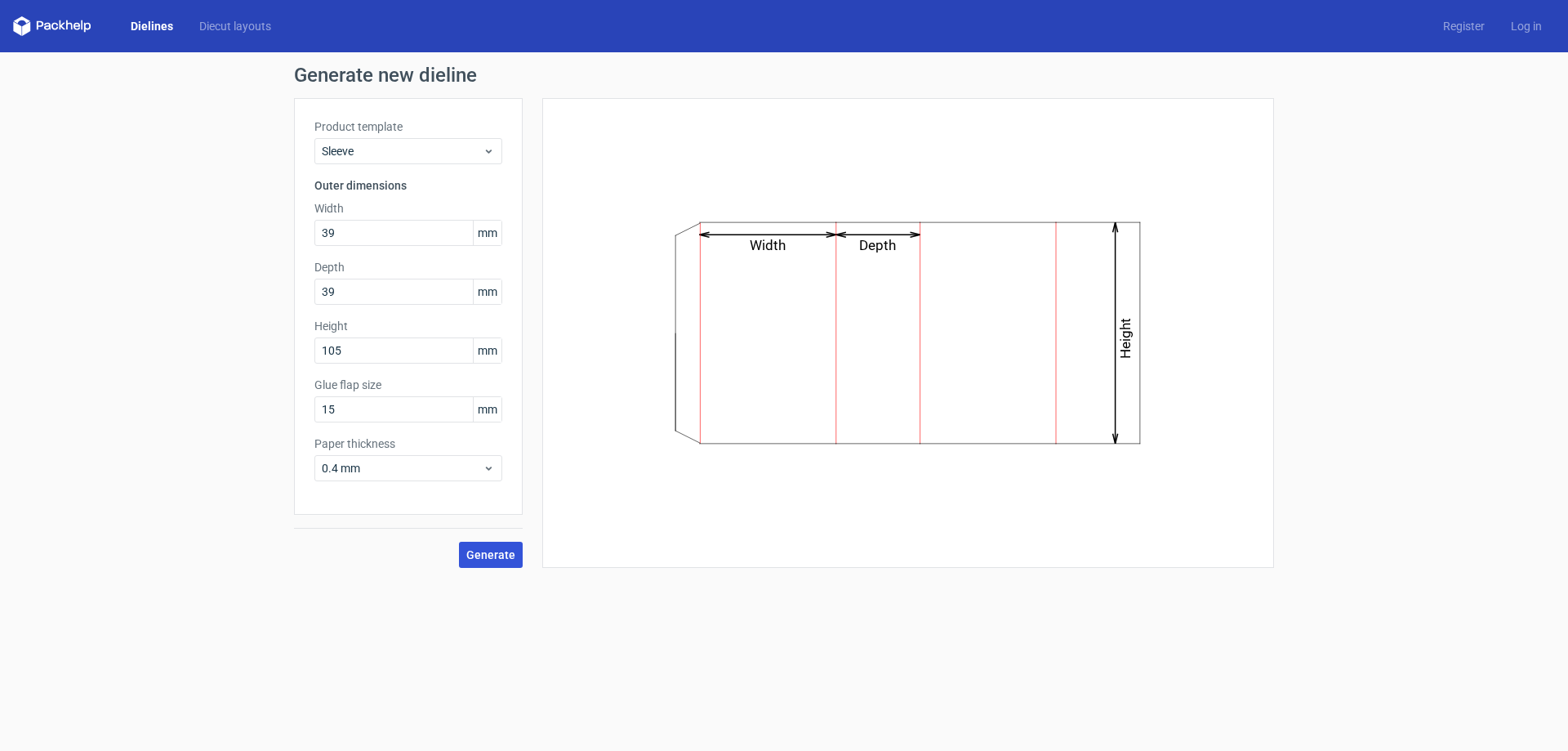
click at [512, 554] on span "Generate" at bounding box center [491, 554] width 49 height 12
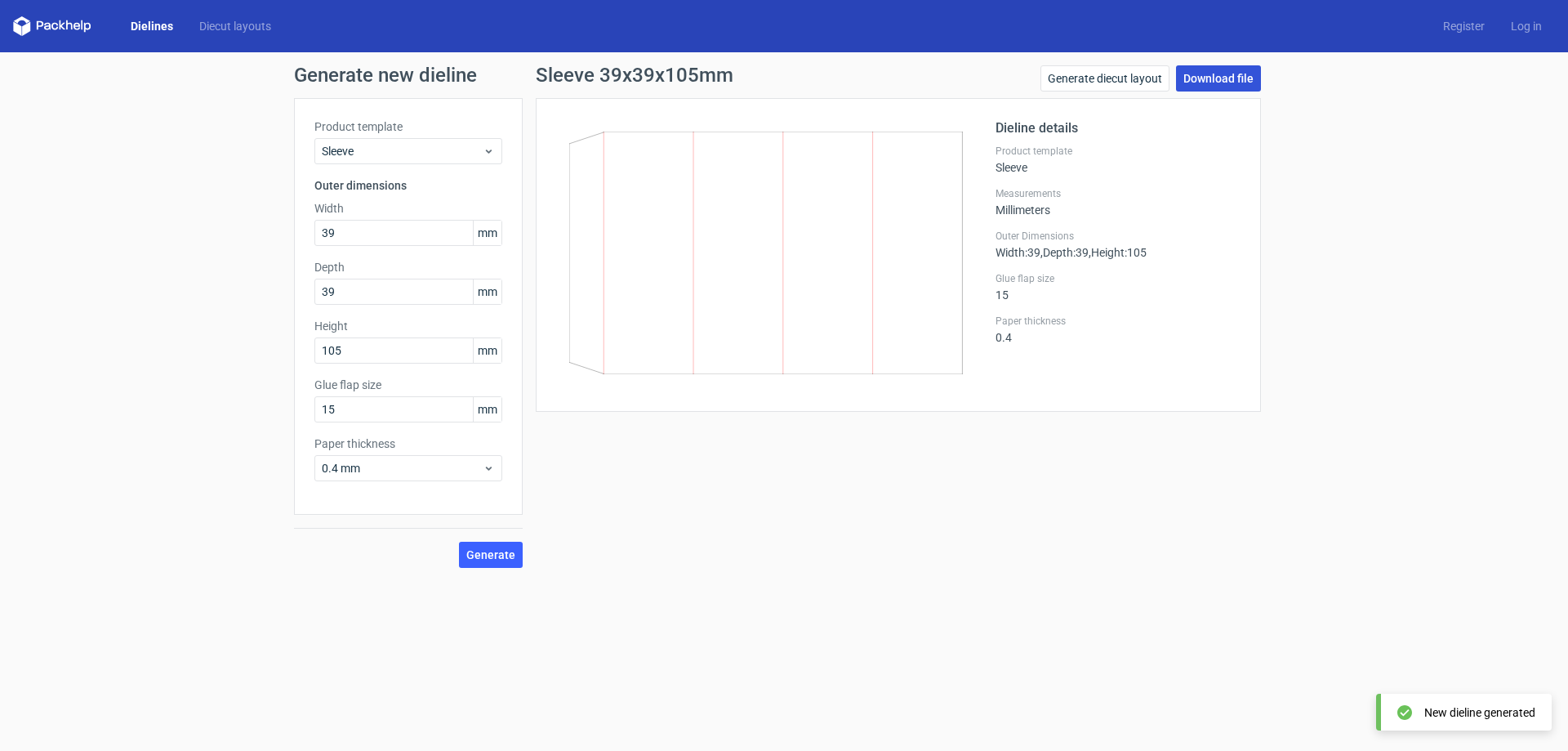
click at [1211, 83] on link "Download file" at bounding box center [1218, 78] width 85 height 26
